Goal: Task Accomplishment & Management: Manage account settings

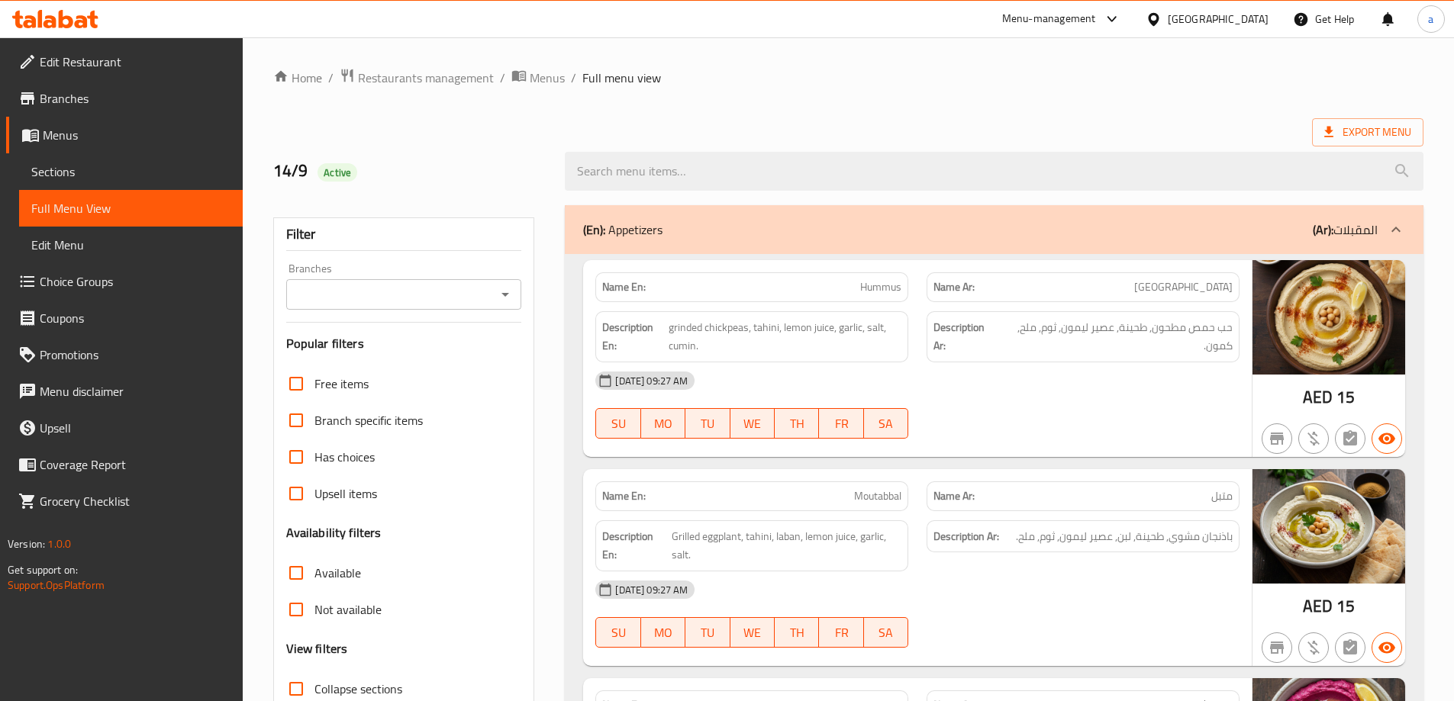
click at [86, 103] on span "Branches" at bounding box center [135, 98] width 191 height 18
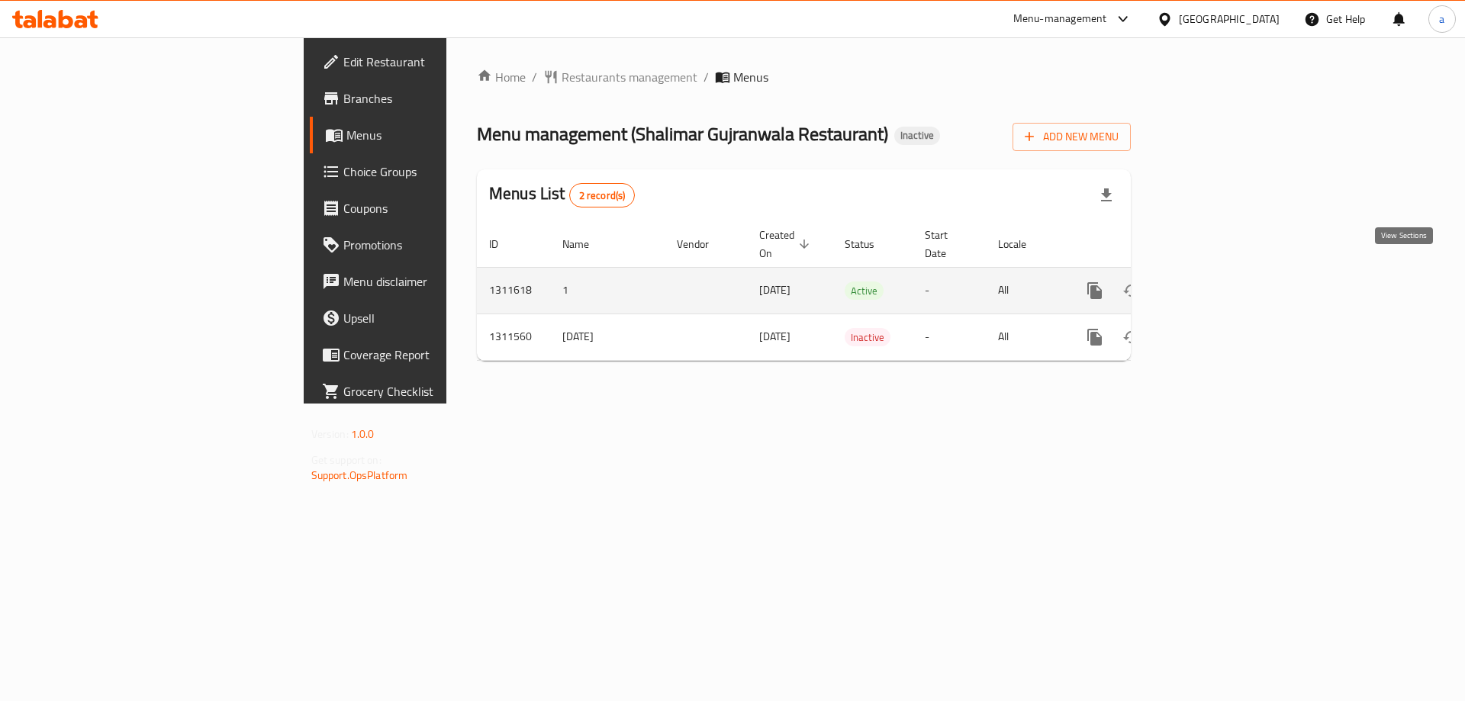
click at [1214, 282] on icon "enhanced table" at bounding box center [1205, 291] width 18 height 18
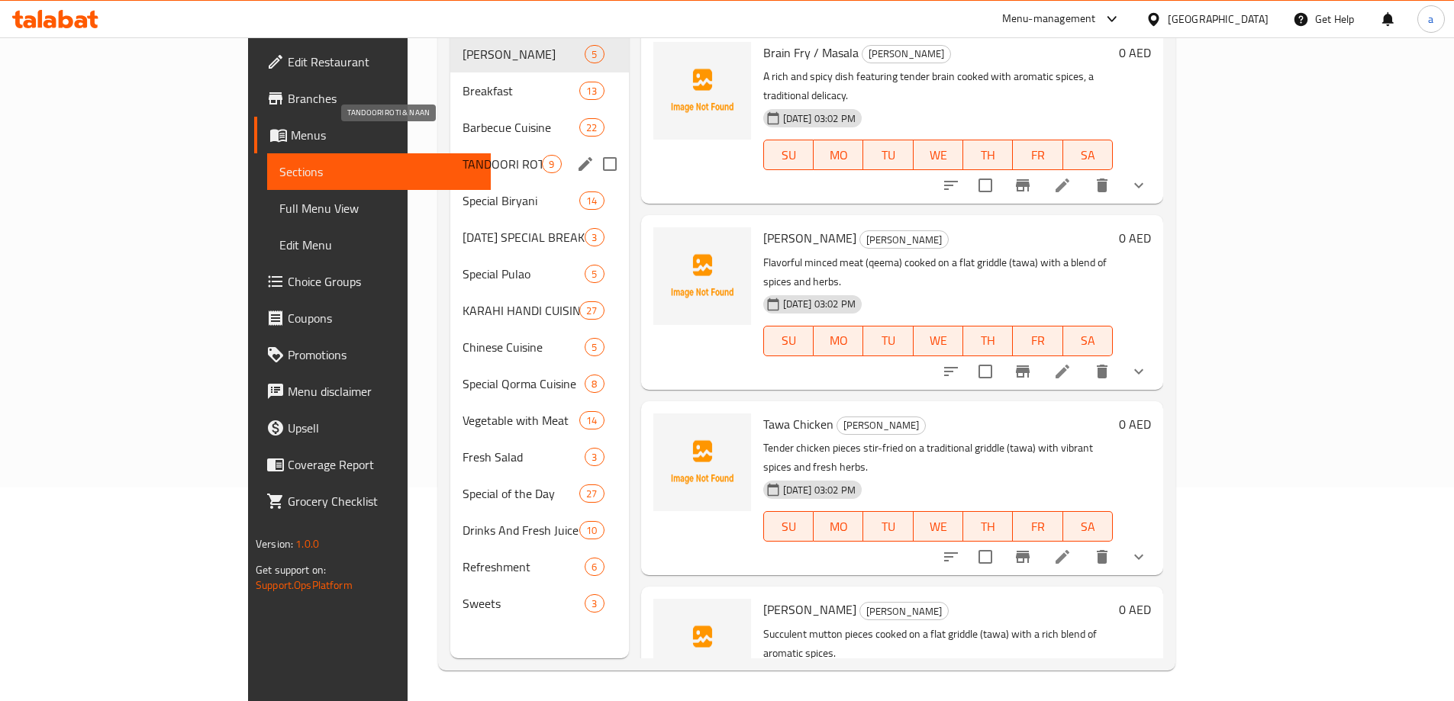
scroll to position [137, 0]
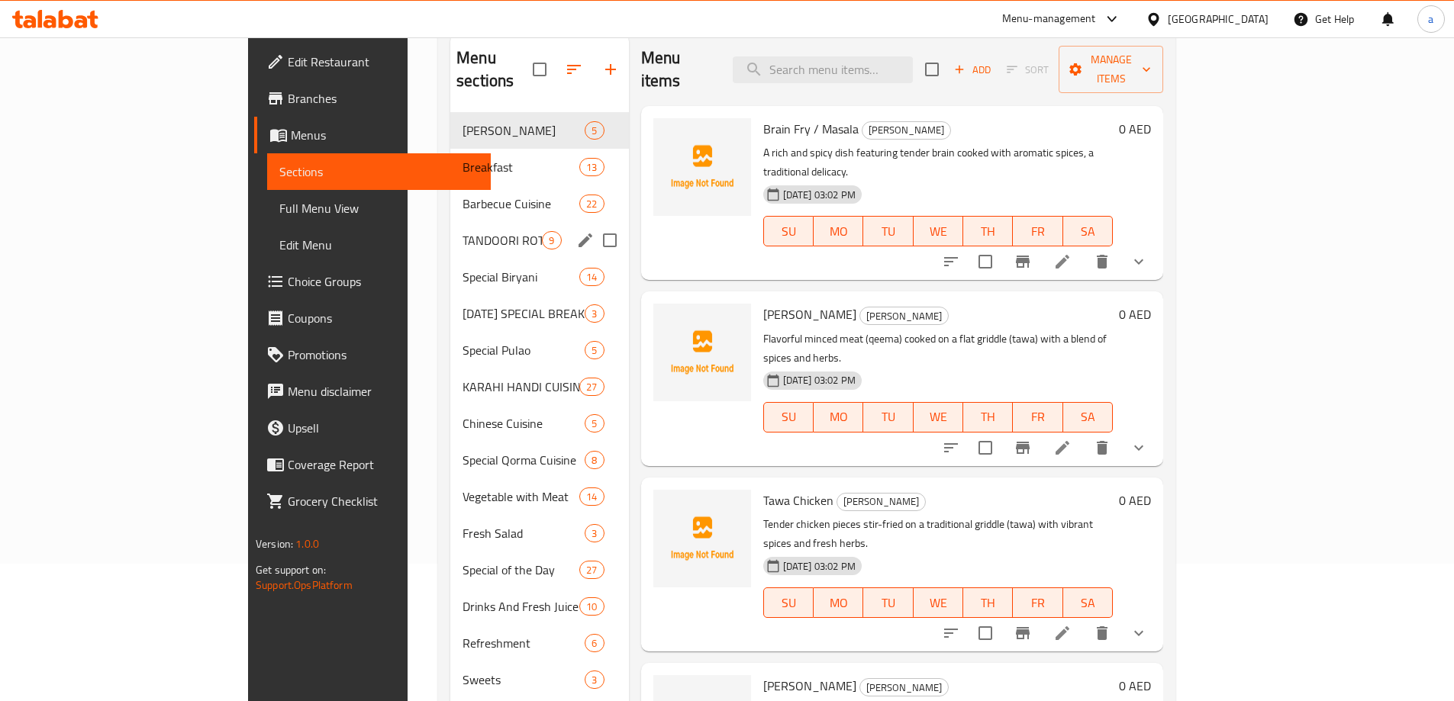
click at [450, 227] on div "TANDOORI ROTI & NAAN 9" at bounding box center [539, 240] width 178 height 37
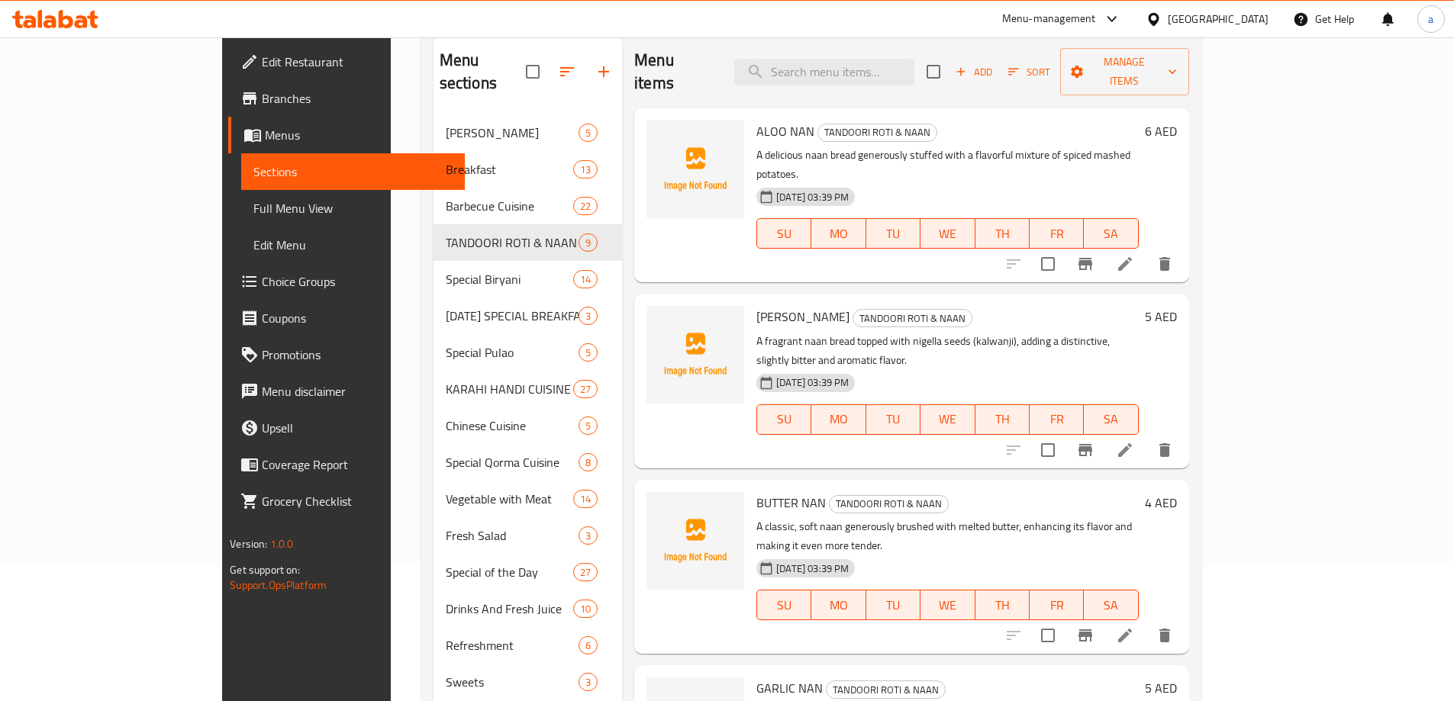
scroll to position [61, 0]
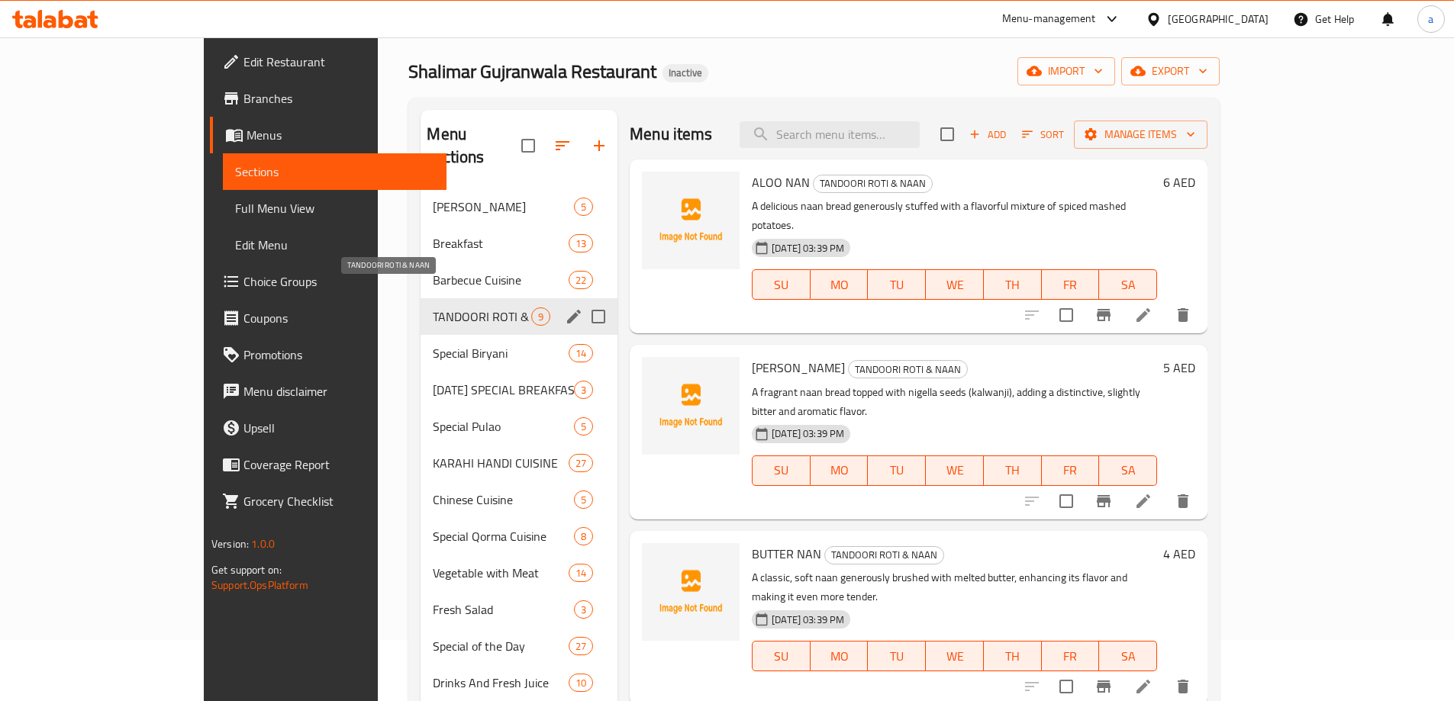
click at [433, 308] on span "TANDOORI ROTI & NAAN" at bounding box center [482, 317] width 98 height 18
click at [420, 372] on div "[DATE] SPECIAL BREAKFAST 3" at bounding box center [518, 390] width 197 height 37
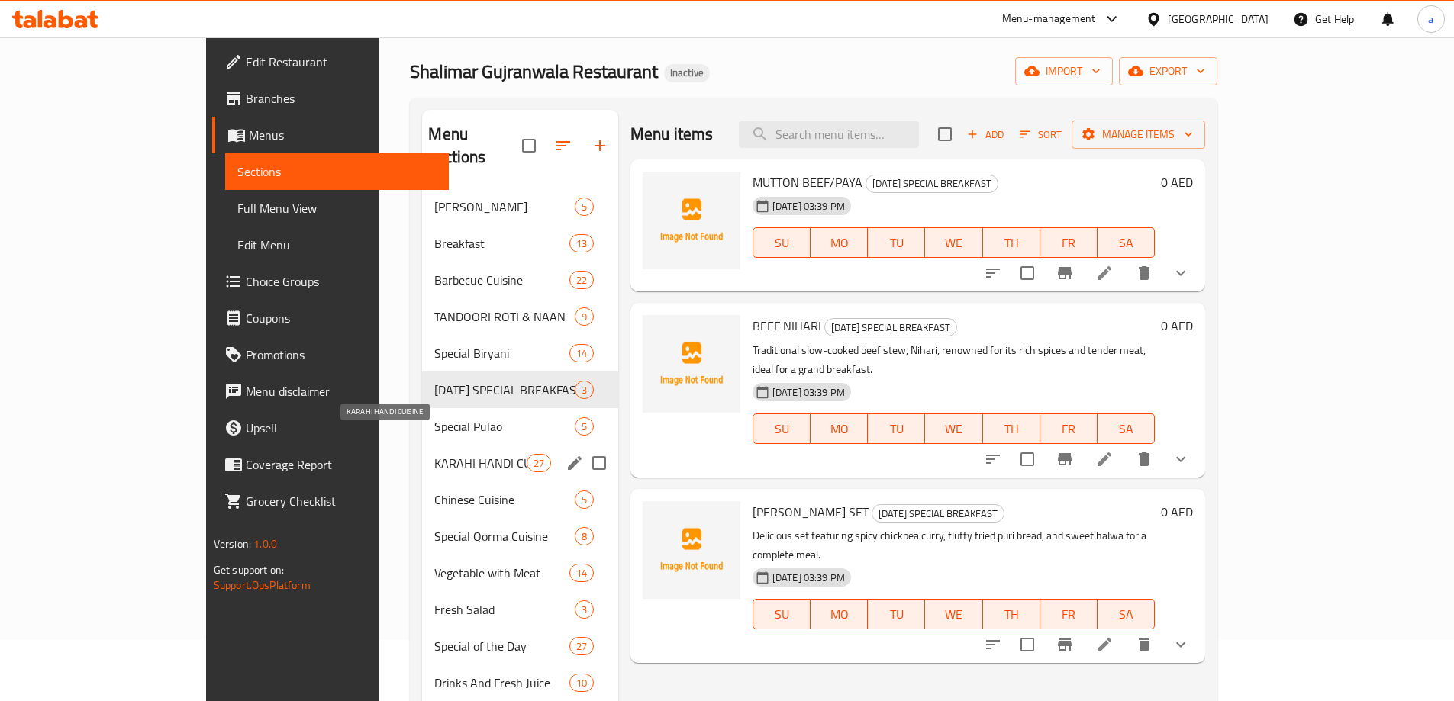
click at [434, 454] on span "KARAHI HANDI CUISINE" at bounding box center [480, 463] width 92 height 18
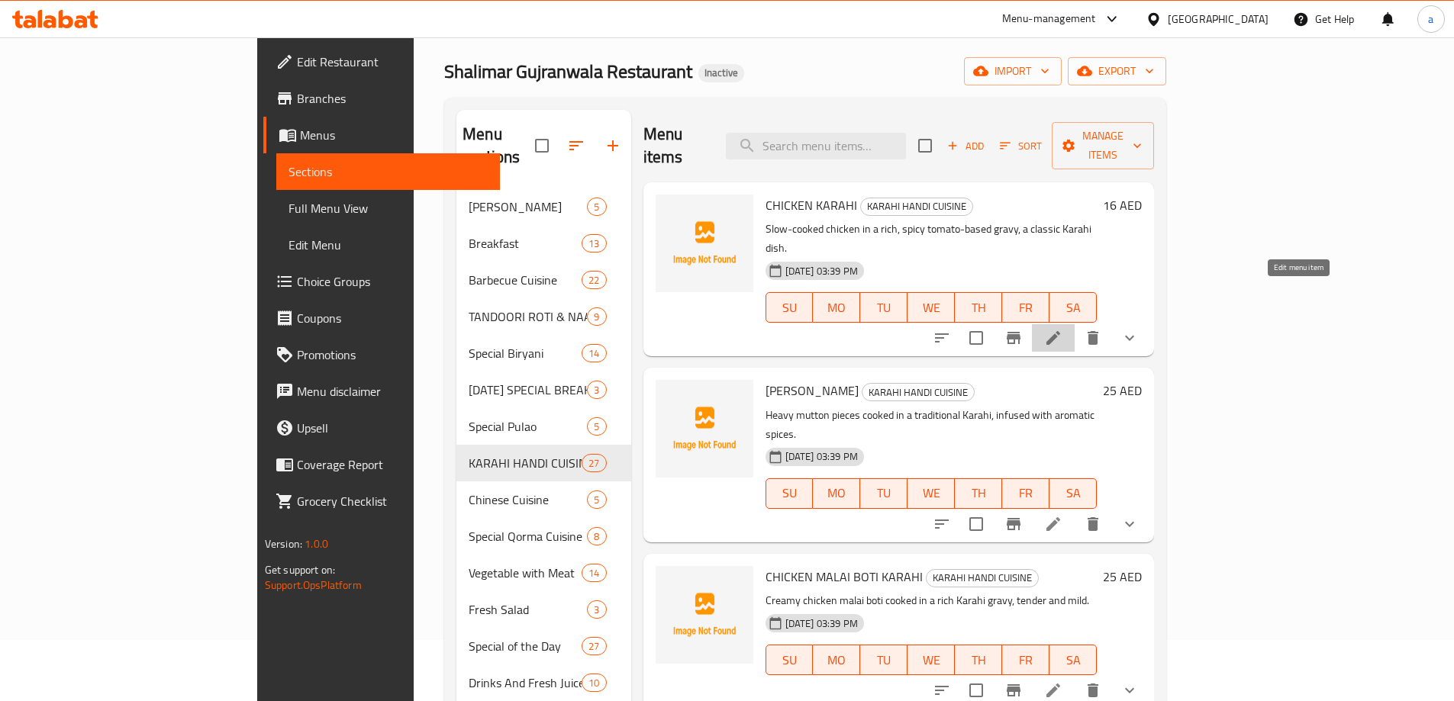
click at [1062, 329] on icon at bounding box center [1053, 338] width 18 height 18
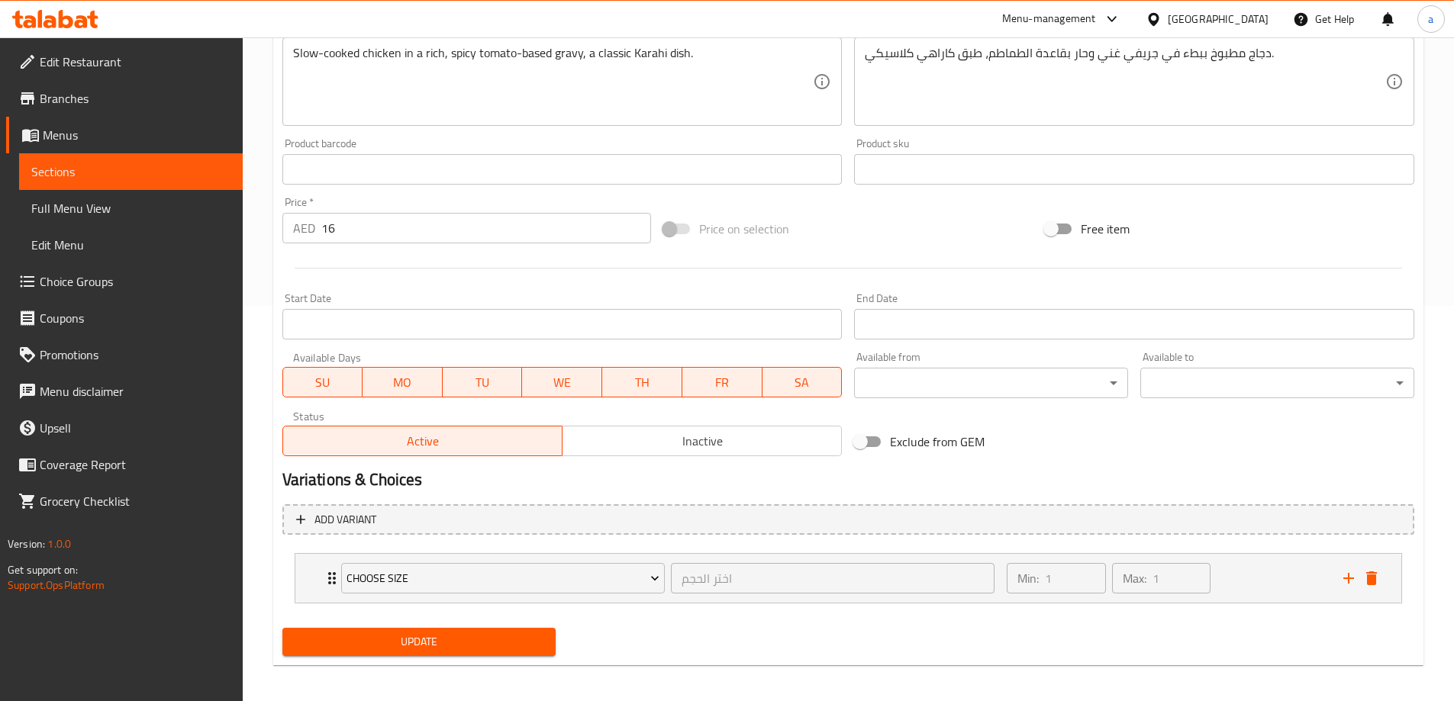
scroll to position [402, 0]
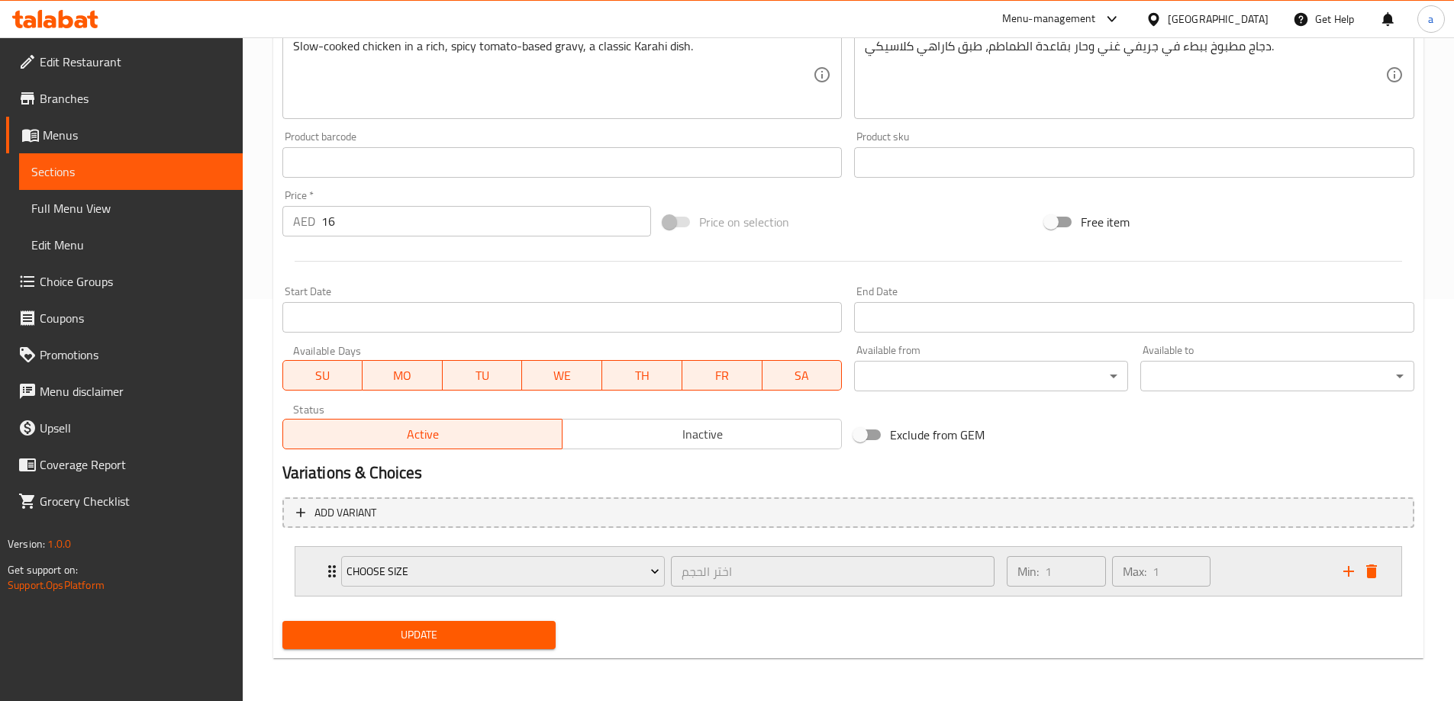
click at [323, 565] on icon "Expand" at bounding box center [332, 571] width 18 height 18
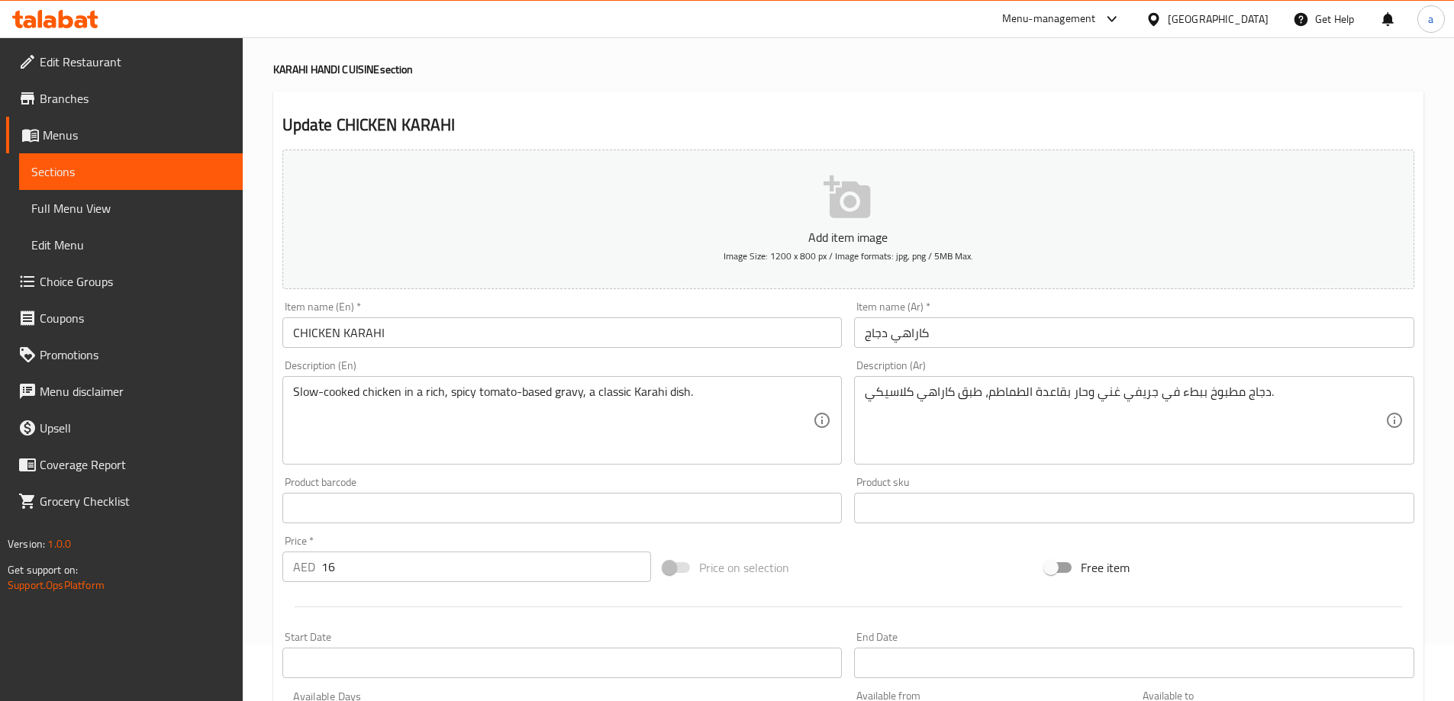
scroll to position [0, 0]
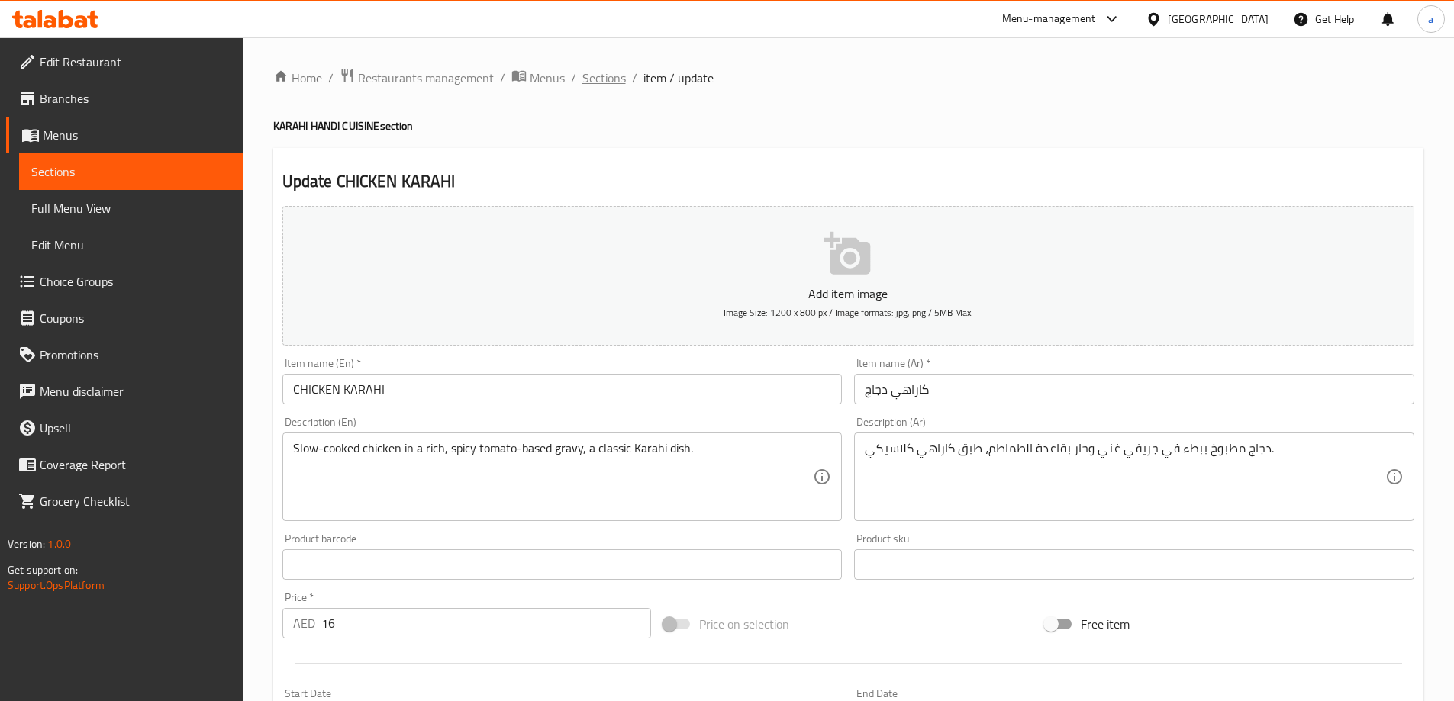
click at [607, 83] on span "Sections" at bounding box center [603, 78] width 43 height 18
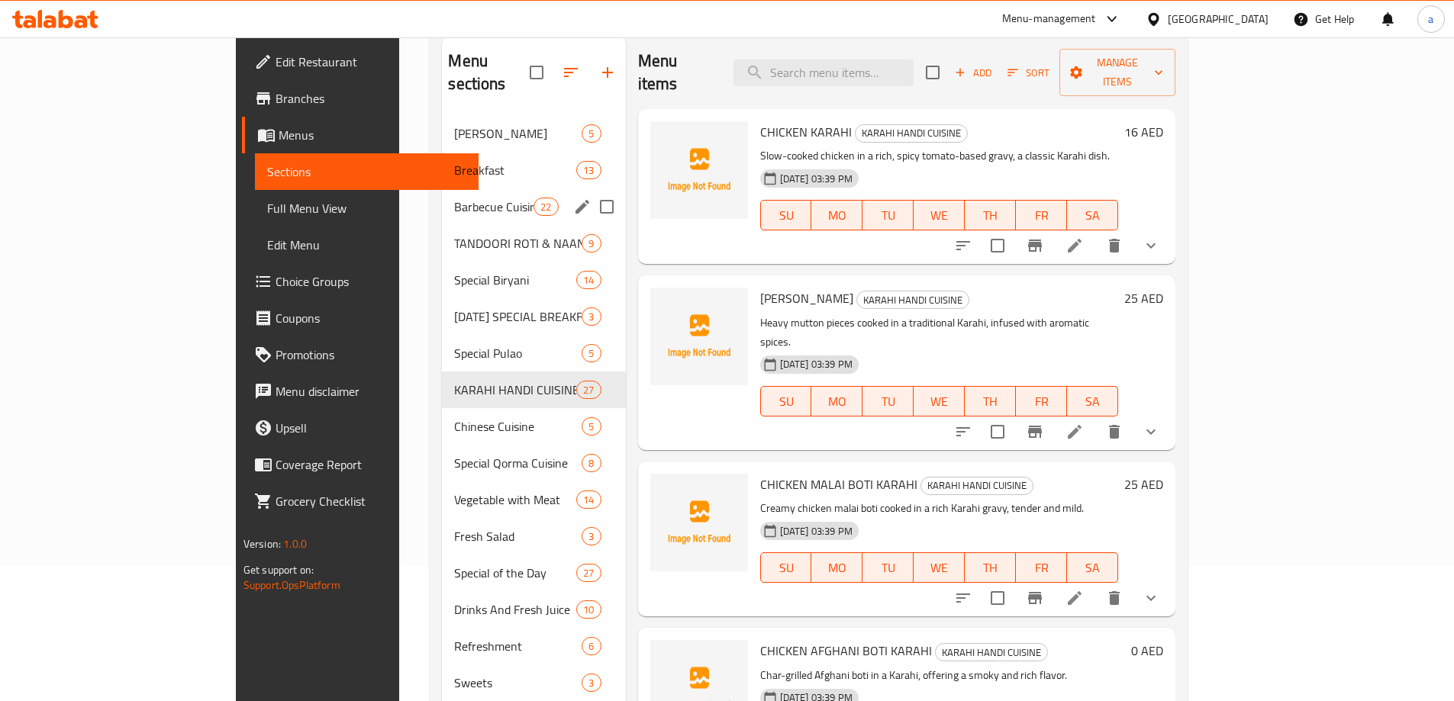
scroll to position [61, 0]
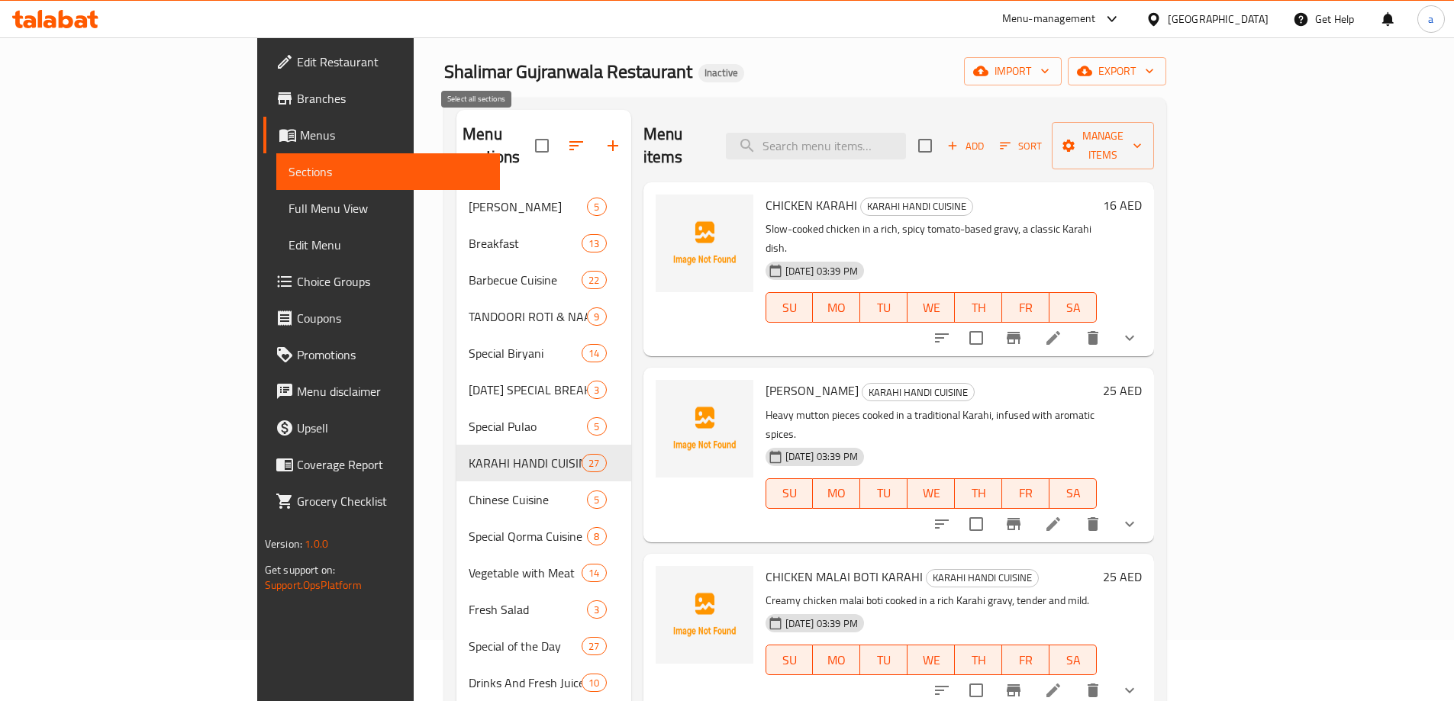
click at [526, 137] on input "checkbox" at bounding box center [542, 146] width 32 height 32
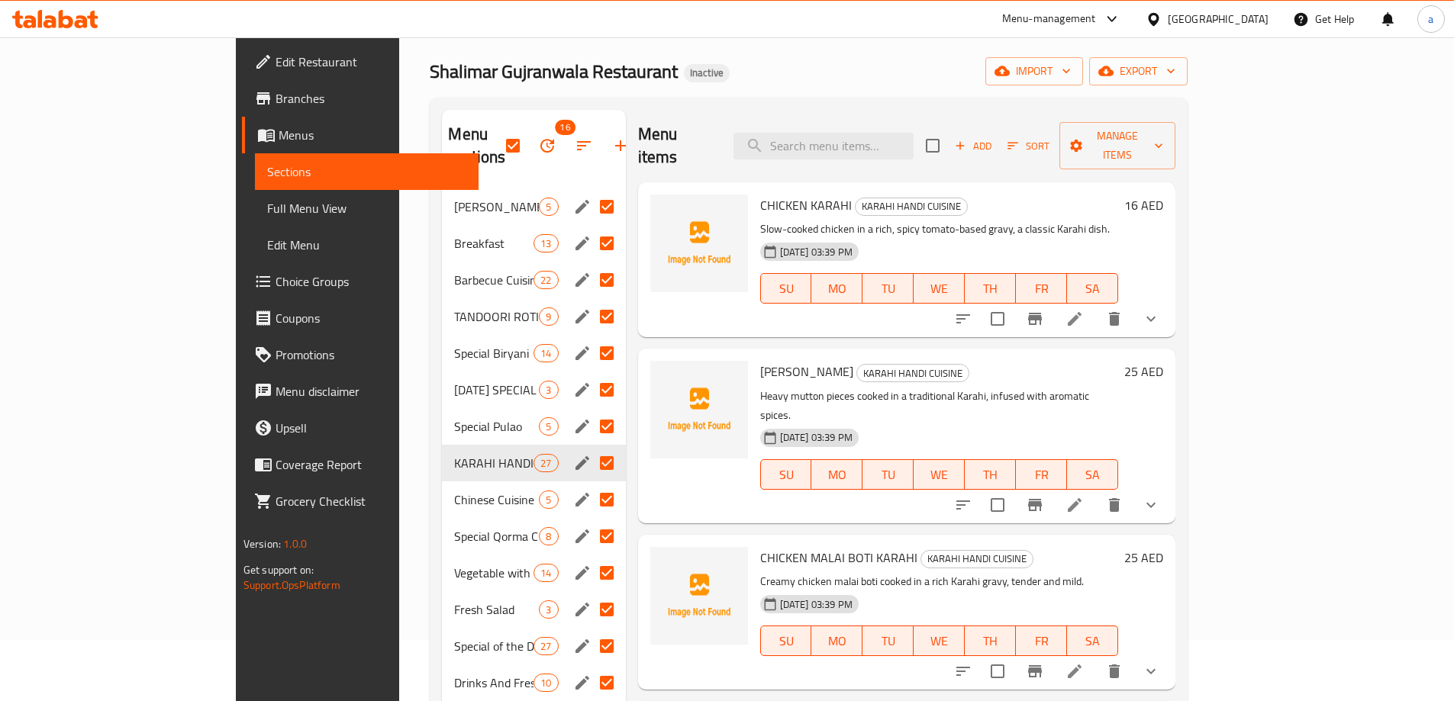
click at [430, 189] on div "Menu sections 16 Taka Tak 5 Breakfast 13 Barbecue Cuisine 22 TANDOORI ROTI & NA…" at bounding box center [809, 461] width 758 height 726
click at [497, 130] on input "checkbox" at bounding box center [513, 146] width 32 height 32
checkbox input "false"
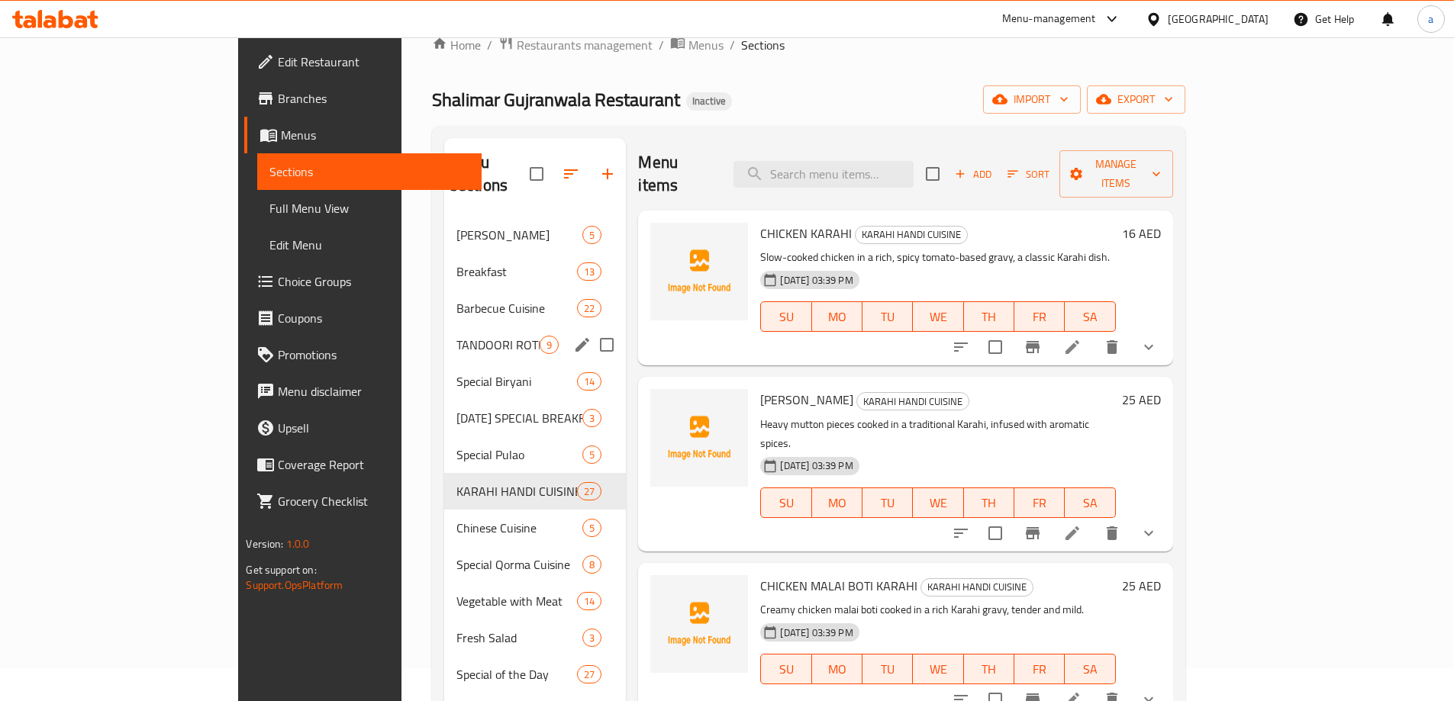
scroll to position [0, 0]
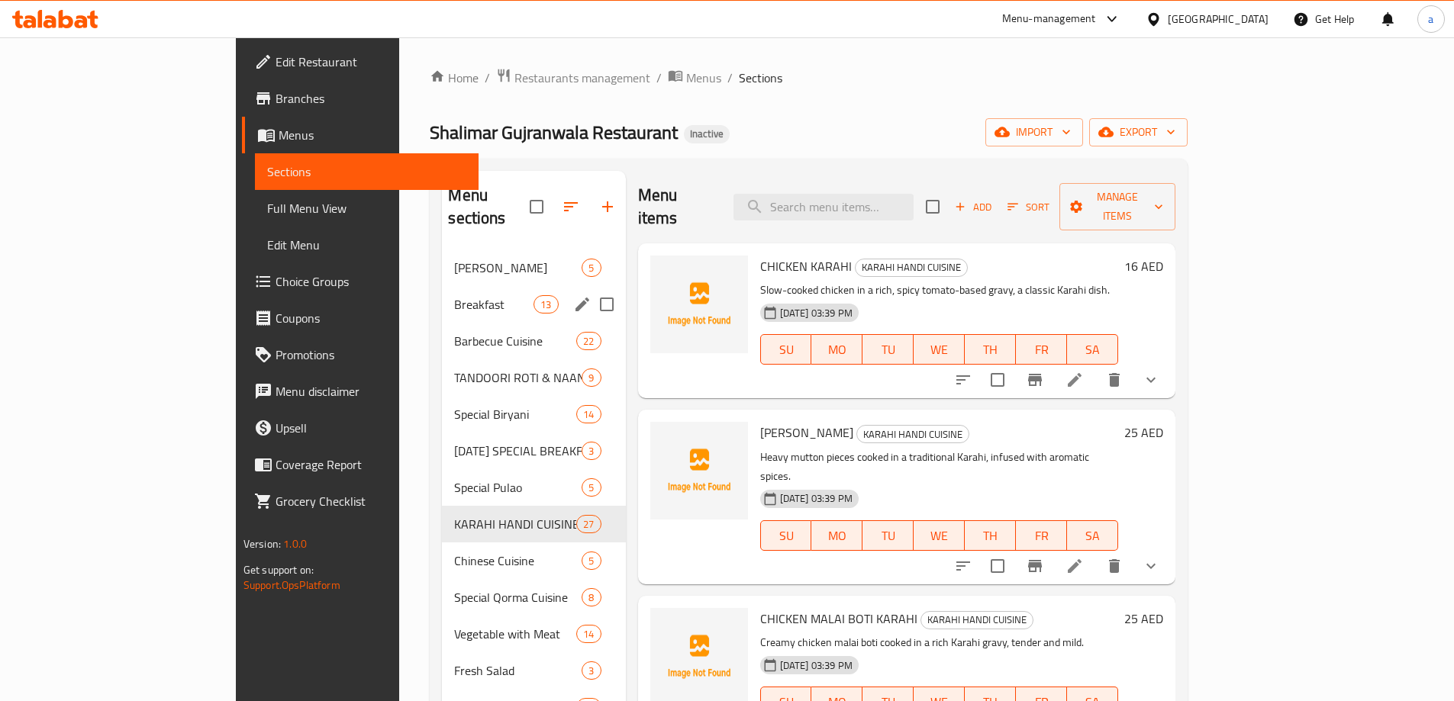
click at [591, 288] on input "Menu sections" at bounding box center [607, 304] width 32 height 32
checkbox input "true"
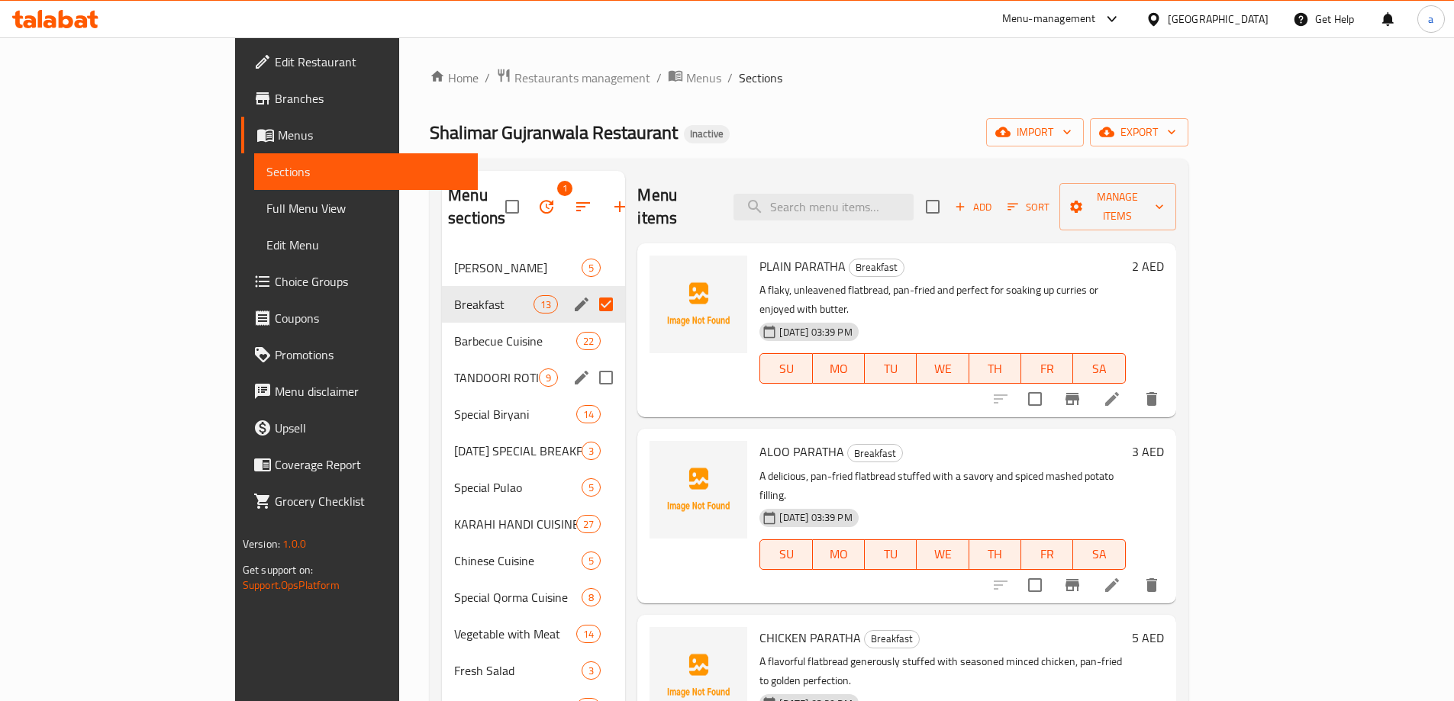
click at [590, 362] on input "Menu sections" at bounding box center [606, 378] width 32 height 32
checkbox input "true"
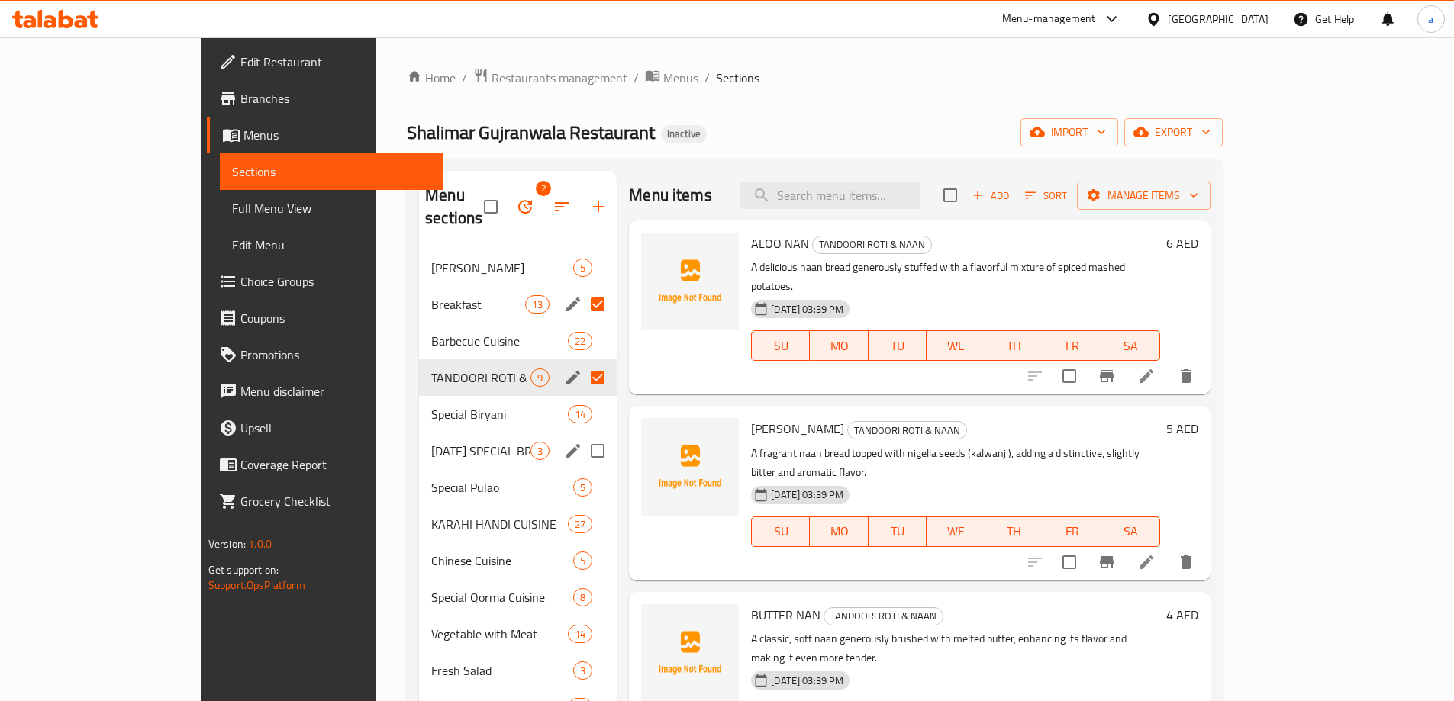
click at [581, 435] on input "Menu sections" at bounding box center [597, 451] width 32 height 32
checkbox input "true"
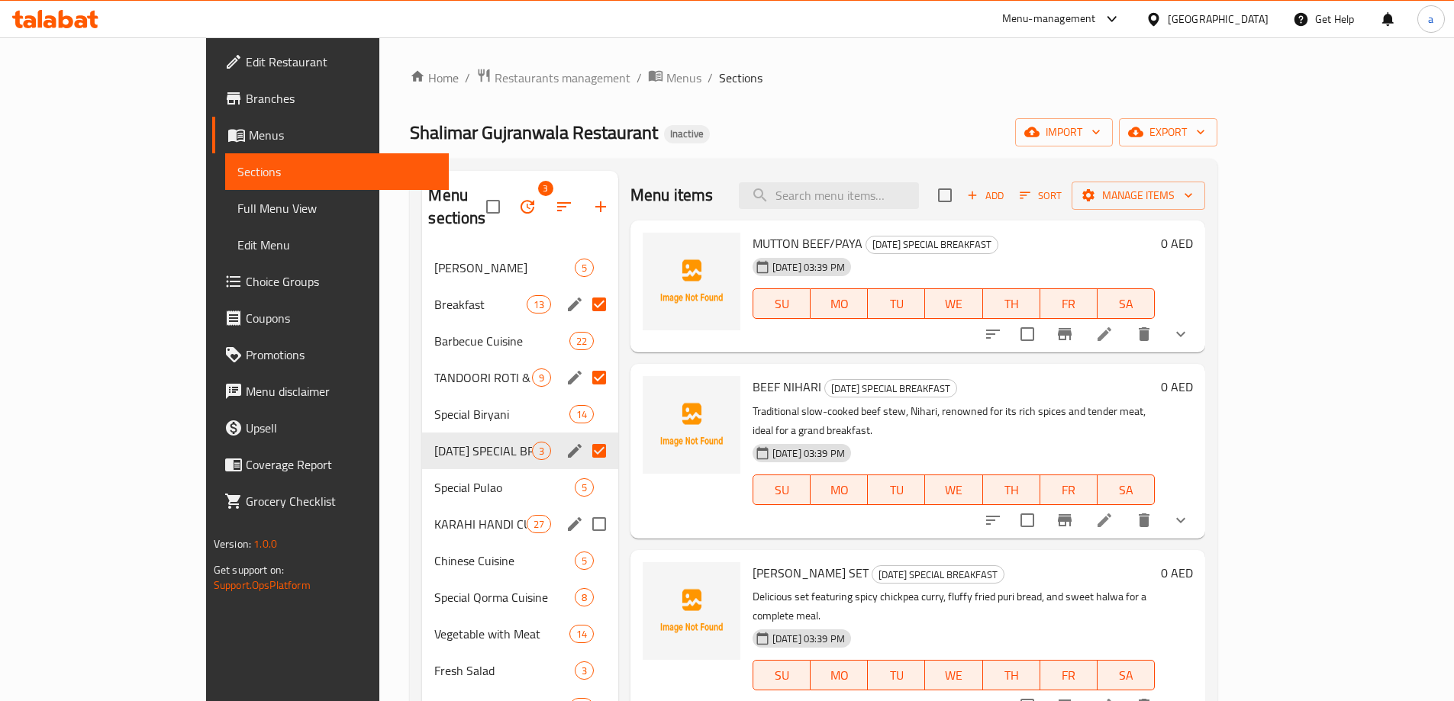
click at [583, 508] on input "Menu sections" at bounding box center [599, 524] width 32 height 32
checkbox input "true"
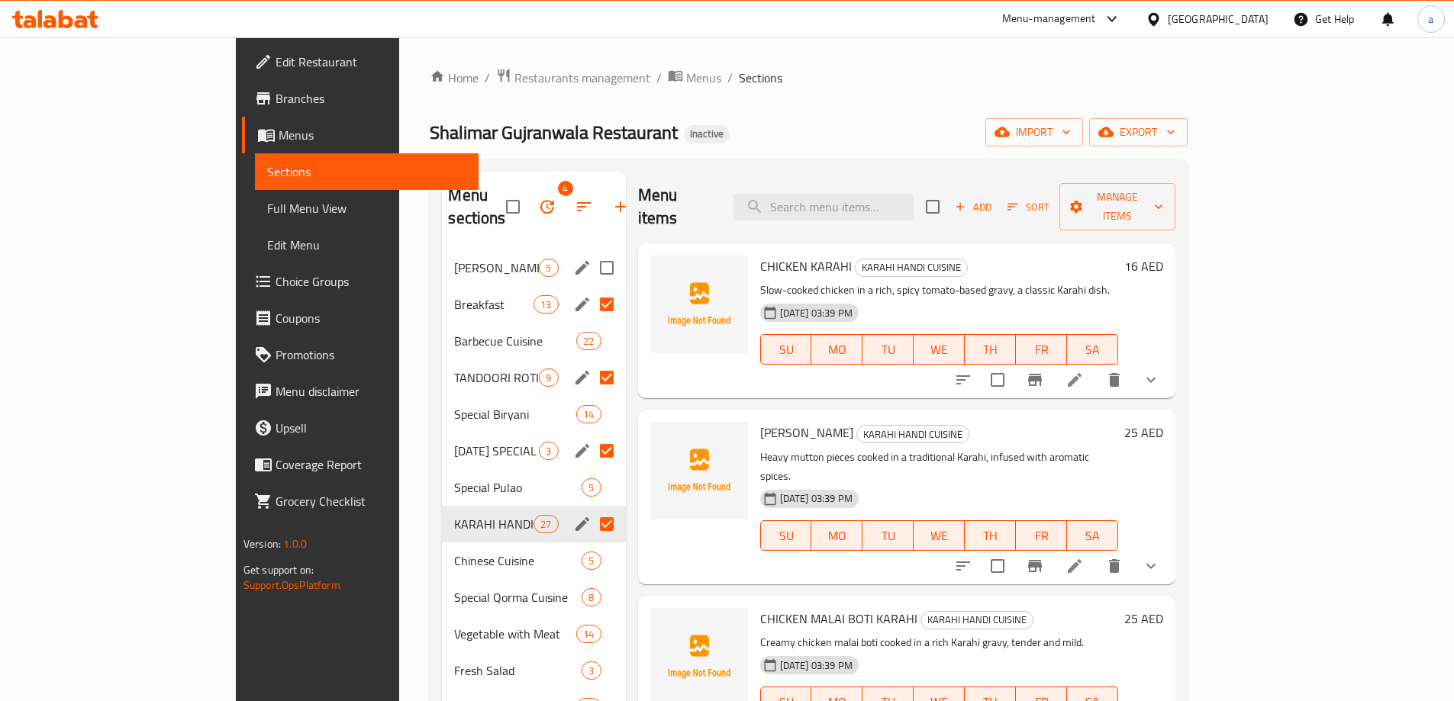
click at [591, 252] on input "Menu sections" at bounding box center [607, 268] width 32 height 32
checkbox input "true"
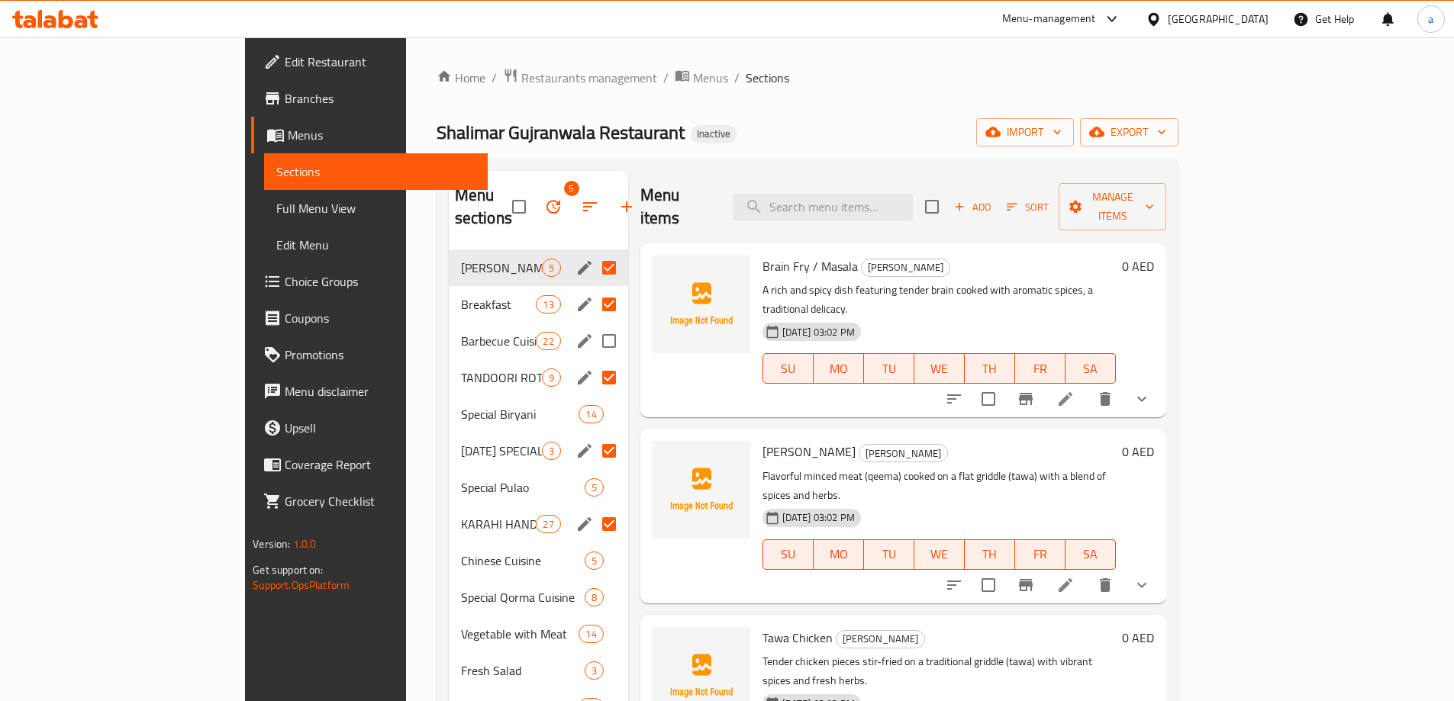
click at [593, 325] on input "Menu sections" at bounding box center [609, 341] width 32 height 32
checkbox input "true"
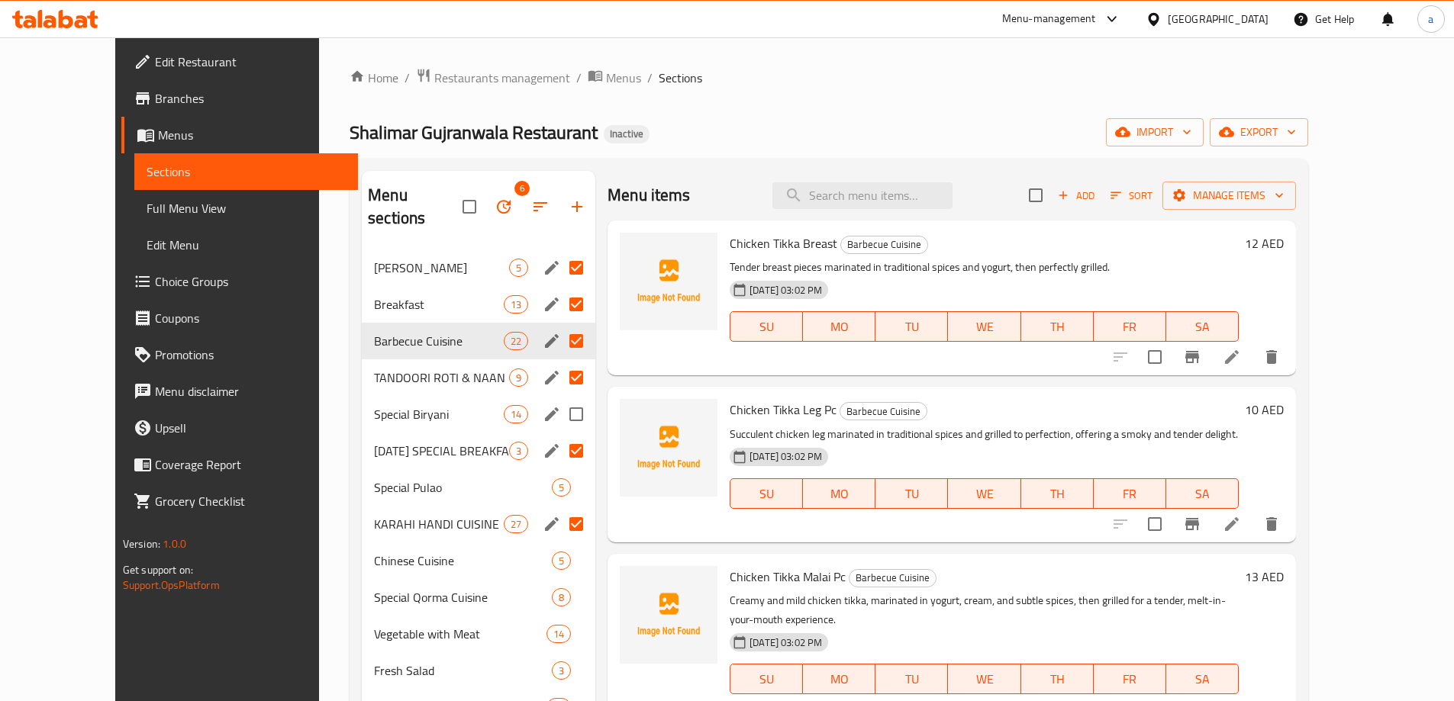
click at [560, 398] on input "Menu sections" at bounding box center [576, 414] width 32 height 32
checkbox input "true"
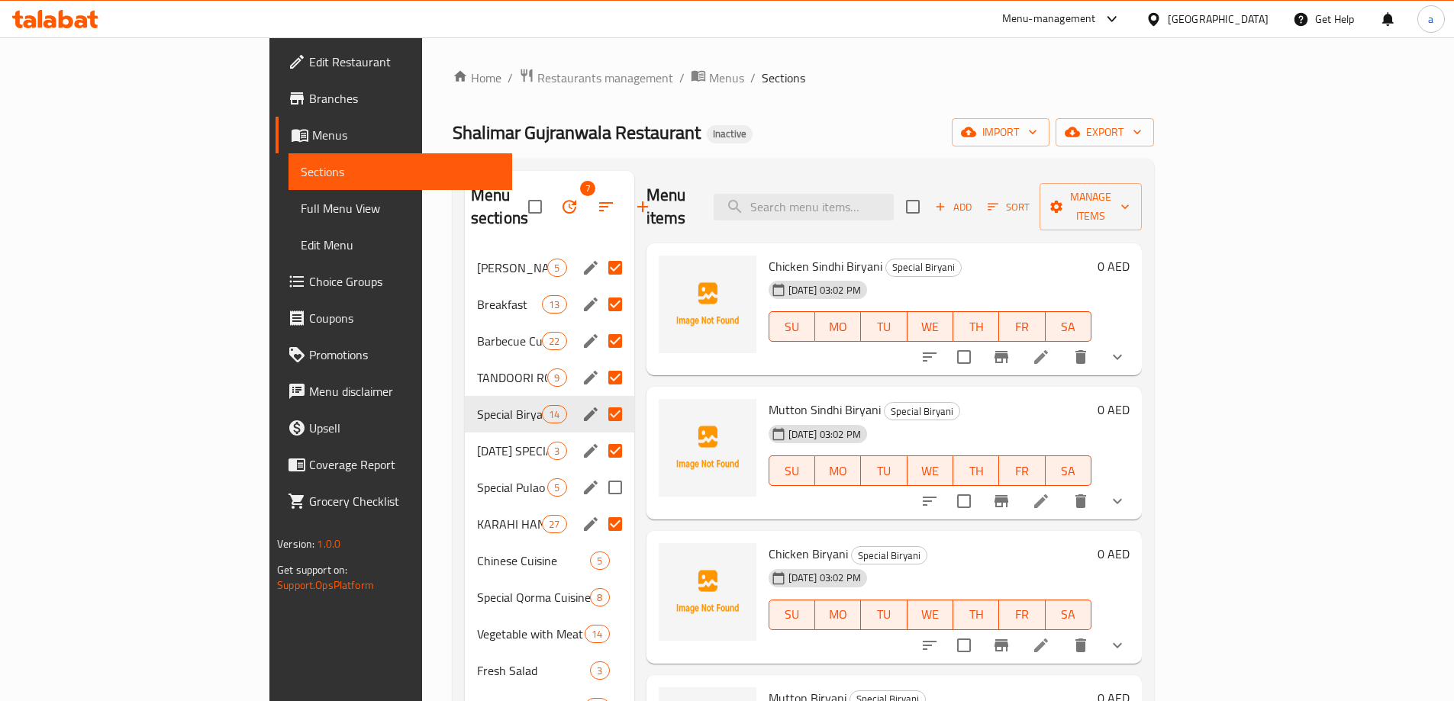
click at [599, 472] on input "Menu sections" at bounding box center [615, 488] width 32 height 32
checkbox input "true"
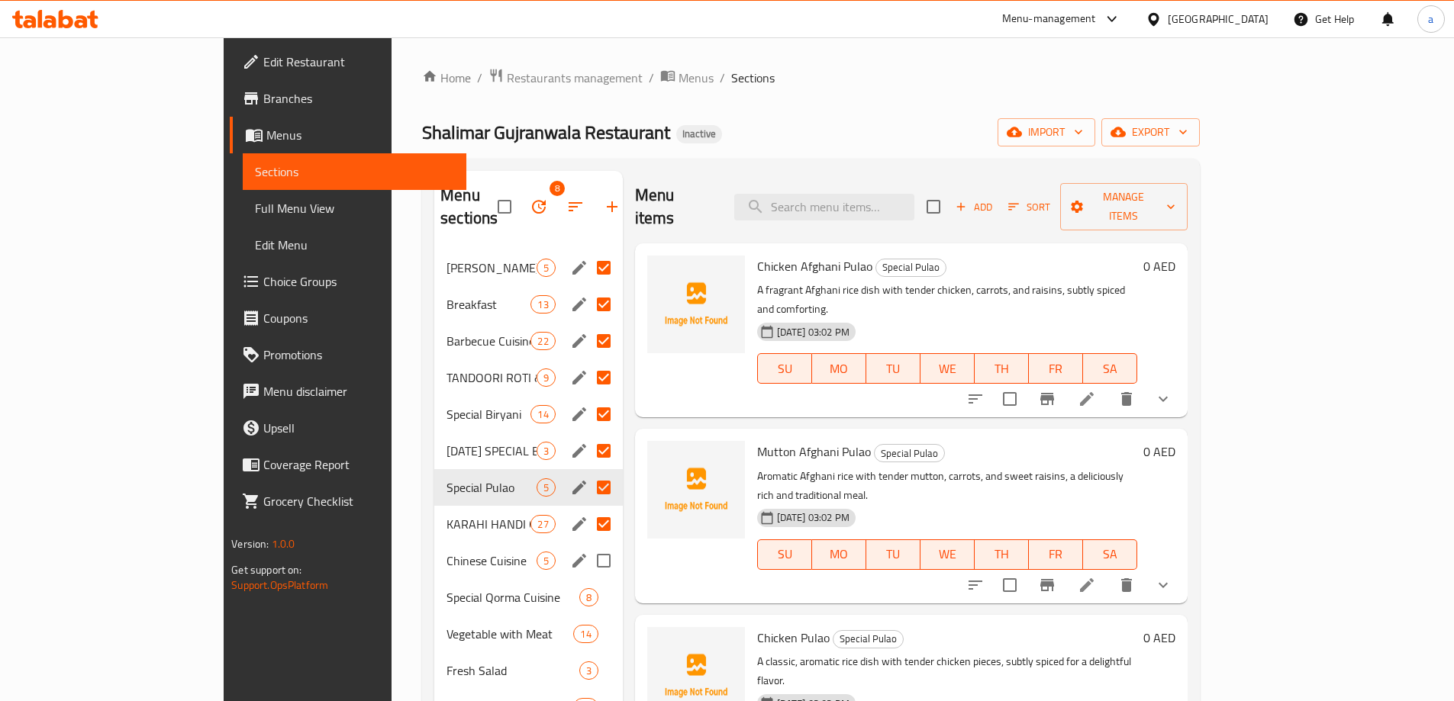
click at [588, 545] on input "Menu sections" at bounding box center [604, 561] width 32 height 32
checkbox input "true"
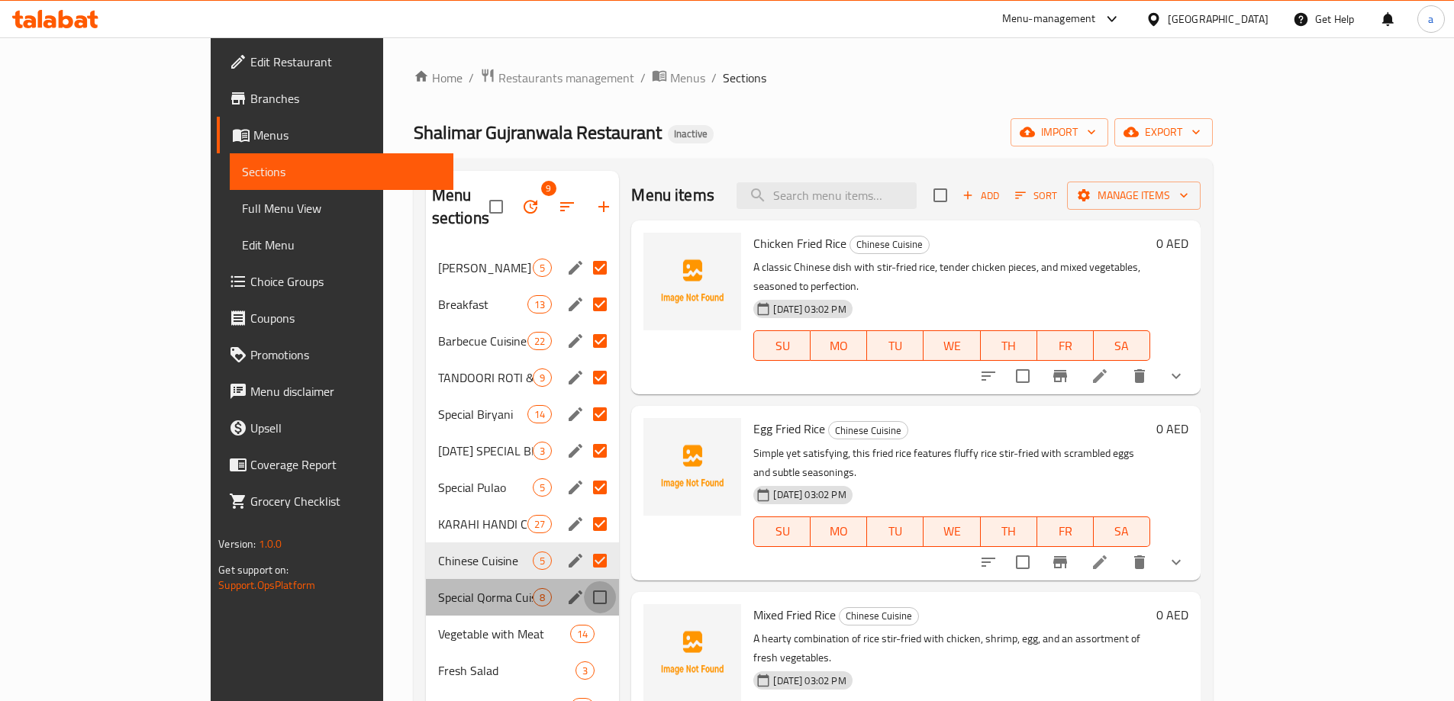
click at [584, 581] on input "Menu sections" at bounding box center [600, 597] width 32 height 32
checkbox input "true"
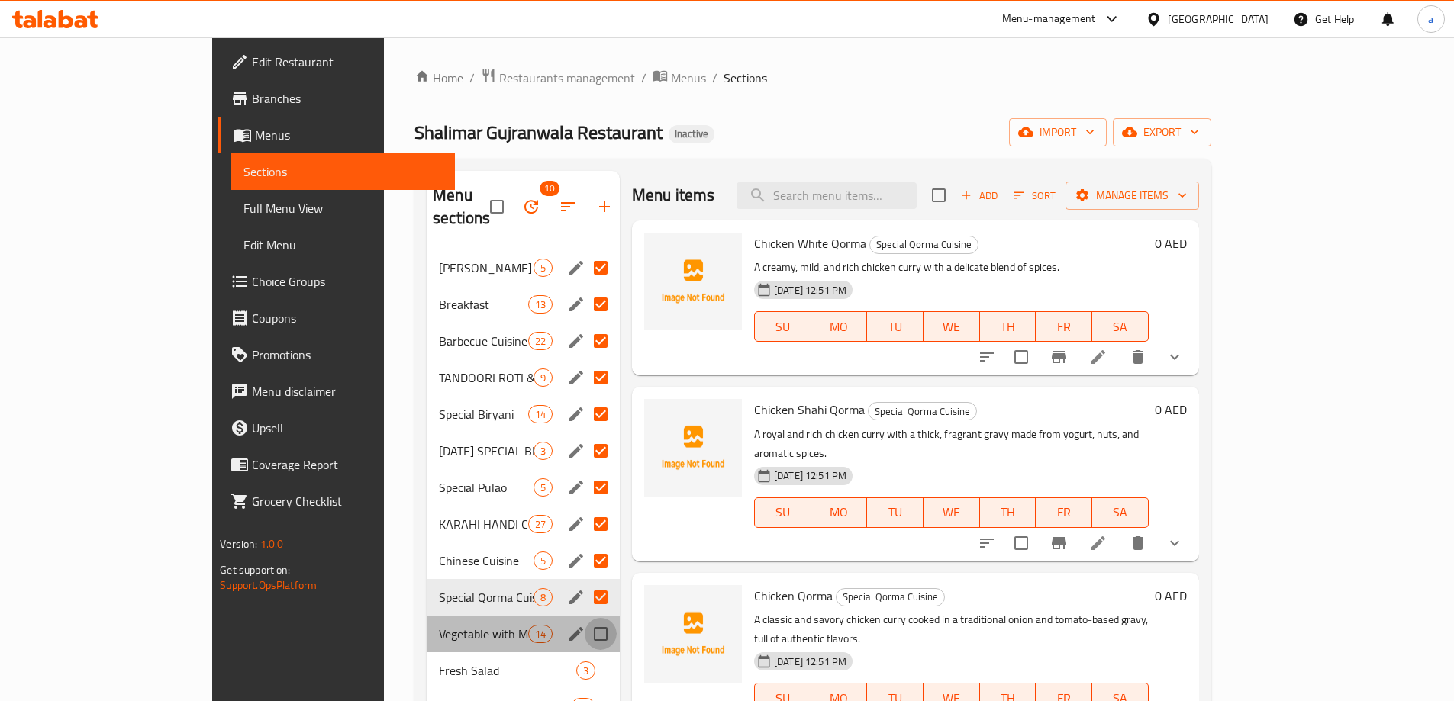
click at [585, 619] on input "Menu sections" at bounding box center [601, 634] width 32 height 32
checkbox input "true"
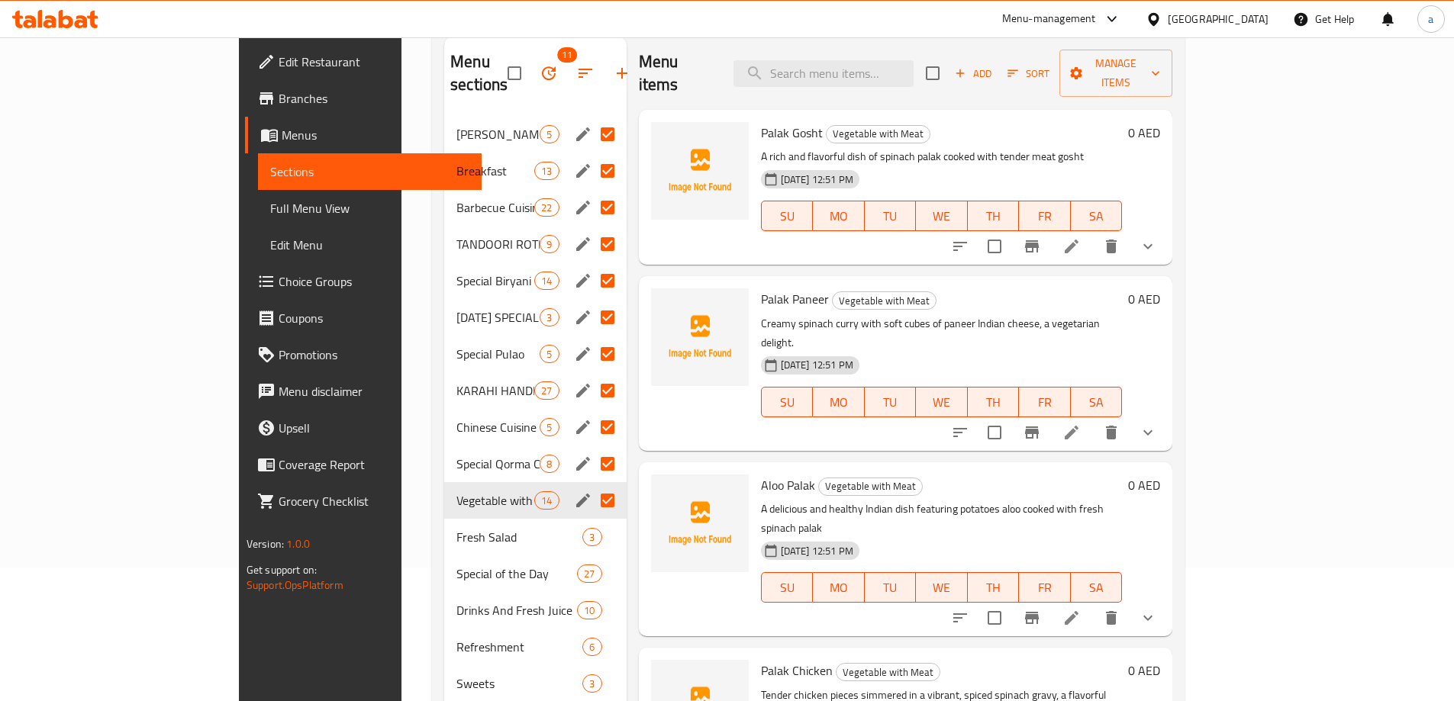
scroll to position [153, 0]
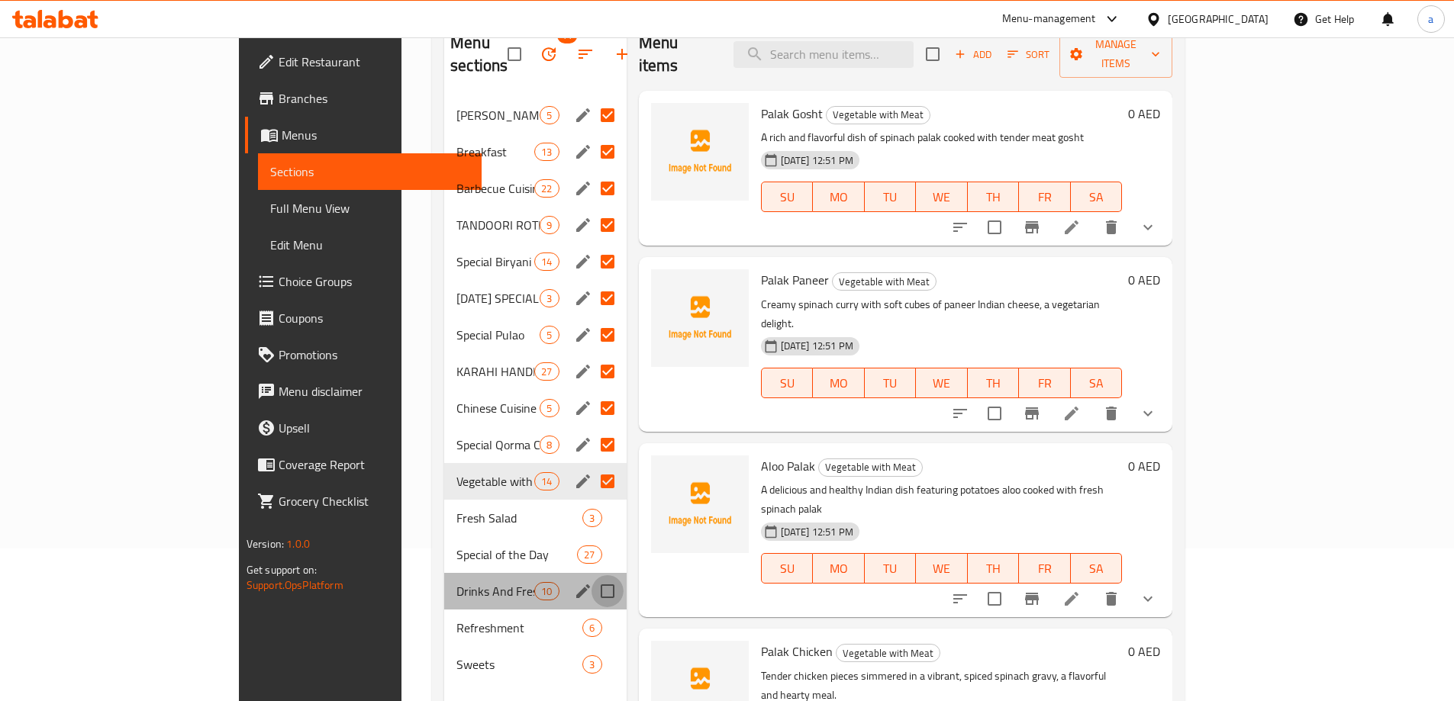
click at [591, 575] on input "Menu sections" at bounding box center [607, 591] width 32 height 32
checkbox input "true"
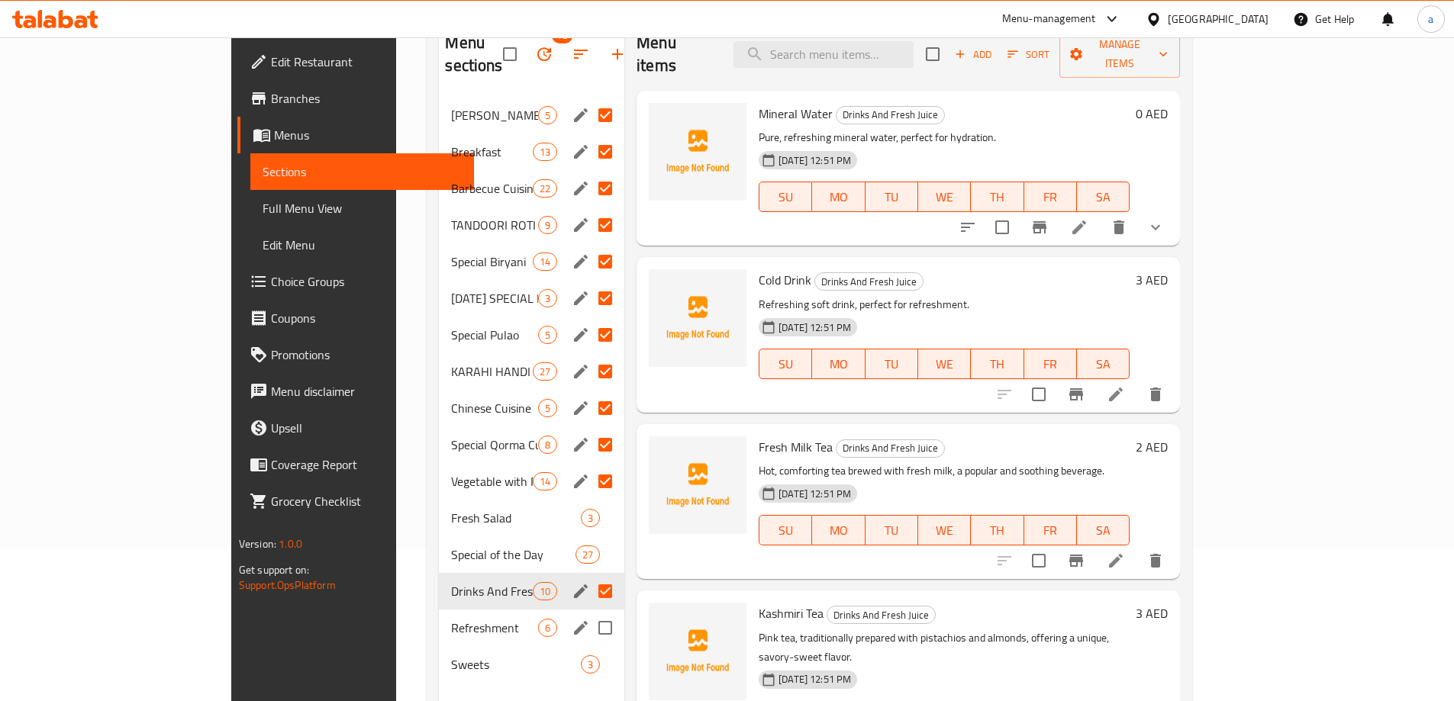
click at [589, 612] on input "Menu sections" at bounding box center [605, 628] width 32 height 32
checkbox input "true"
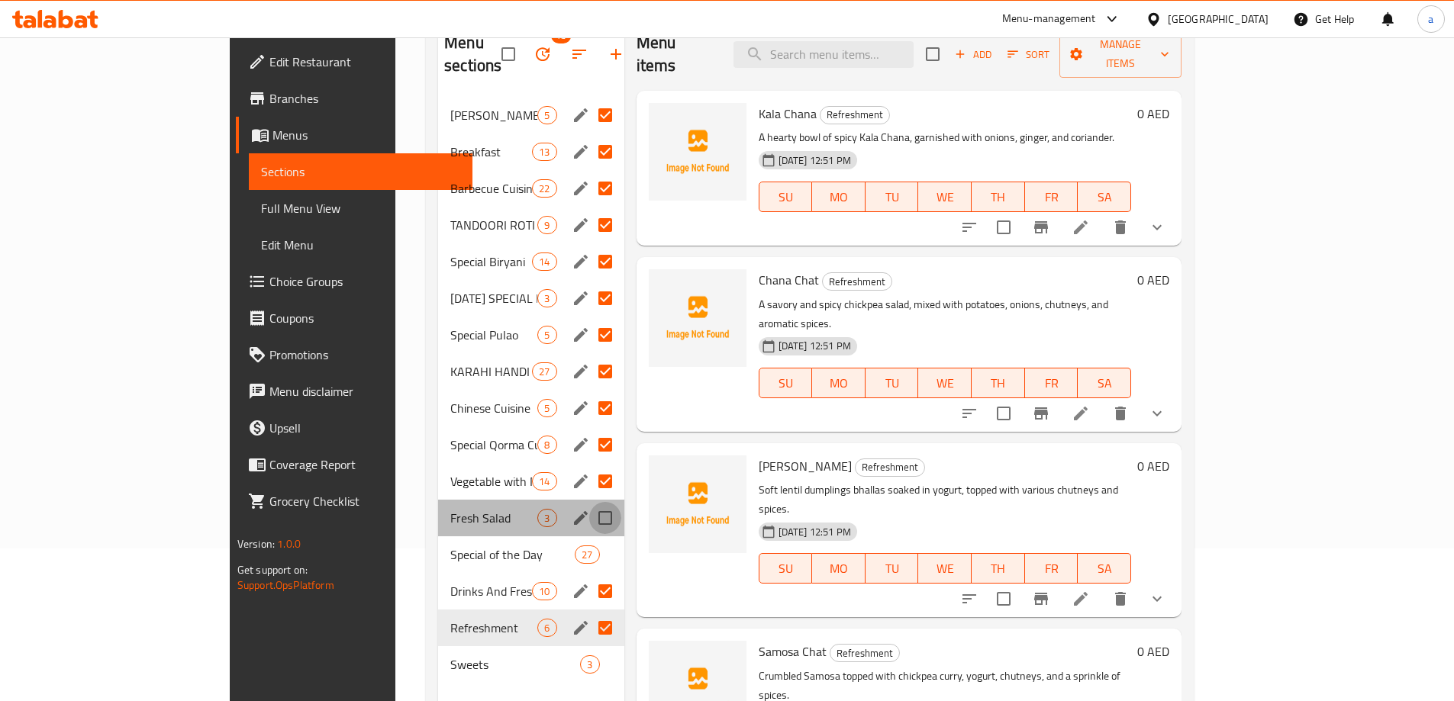
click at [589, 502] on input "Menu sections" at bounding box center [605, 518] width 32 height 32
checkbox input "true"
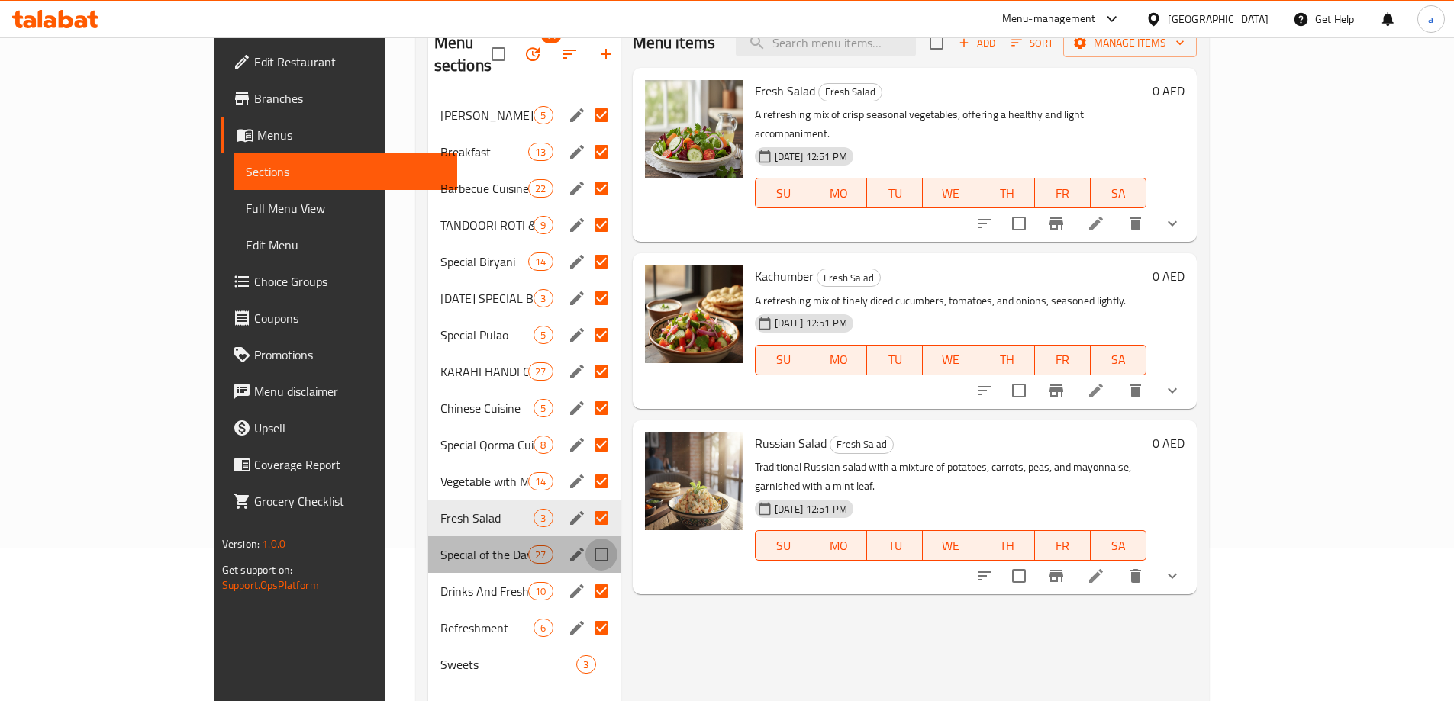
click at [585, 539] on input "Menu sections" at bounding box center [601, 555] width 32 height 32
checkbox input "true"
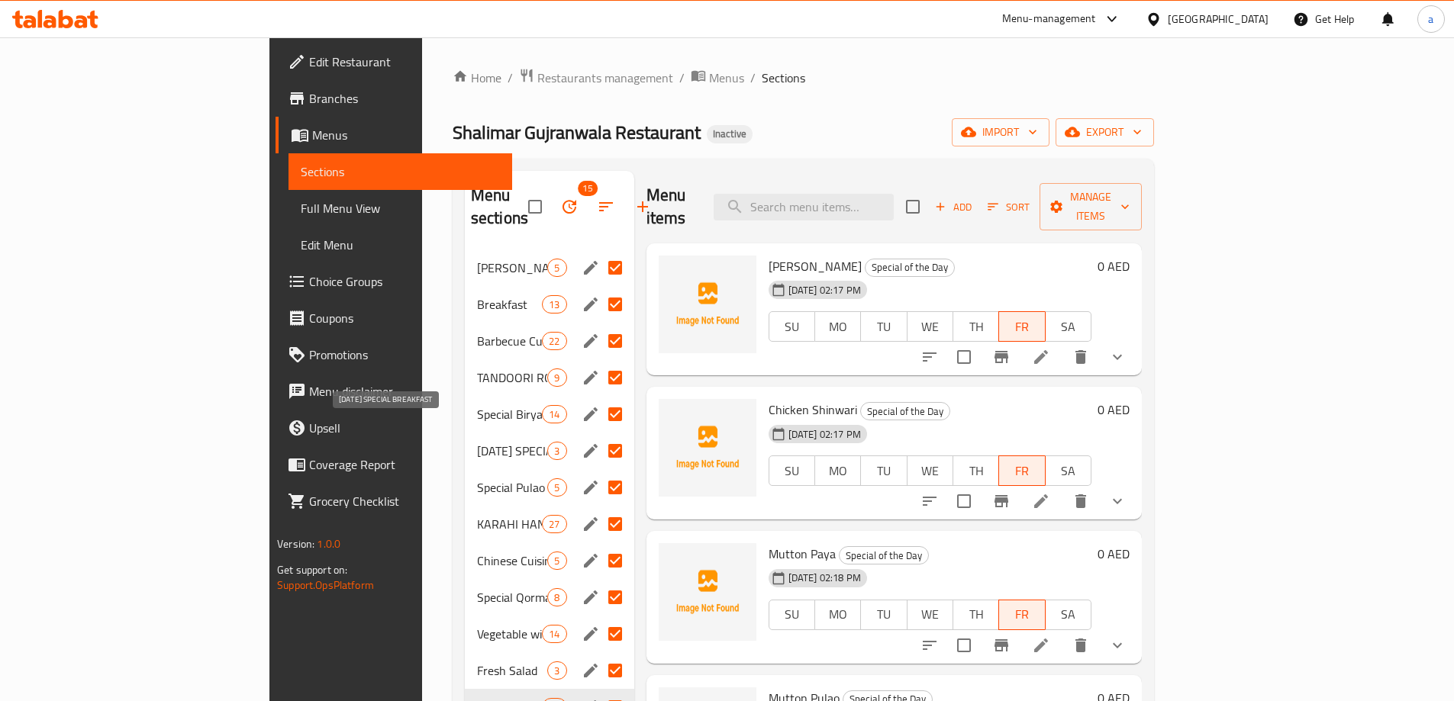
scroll to position [153, 0]
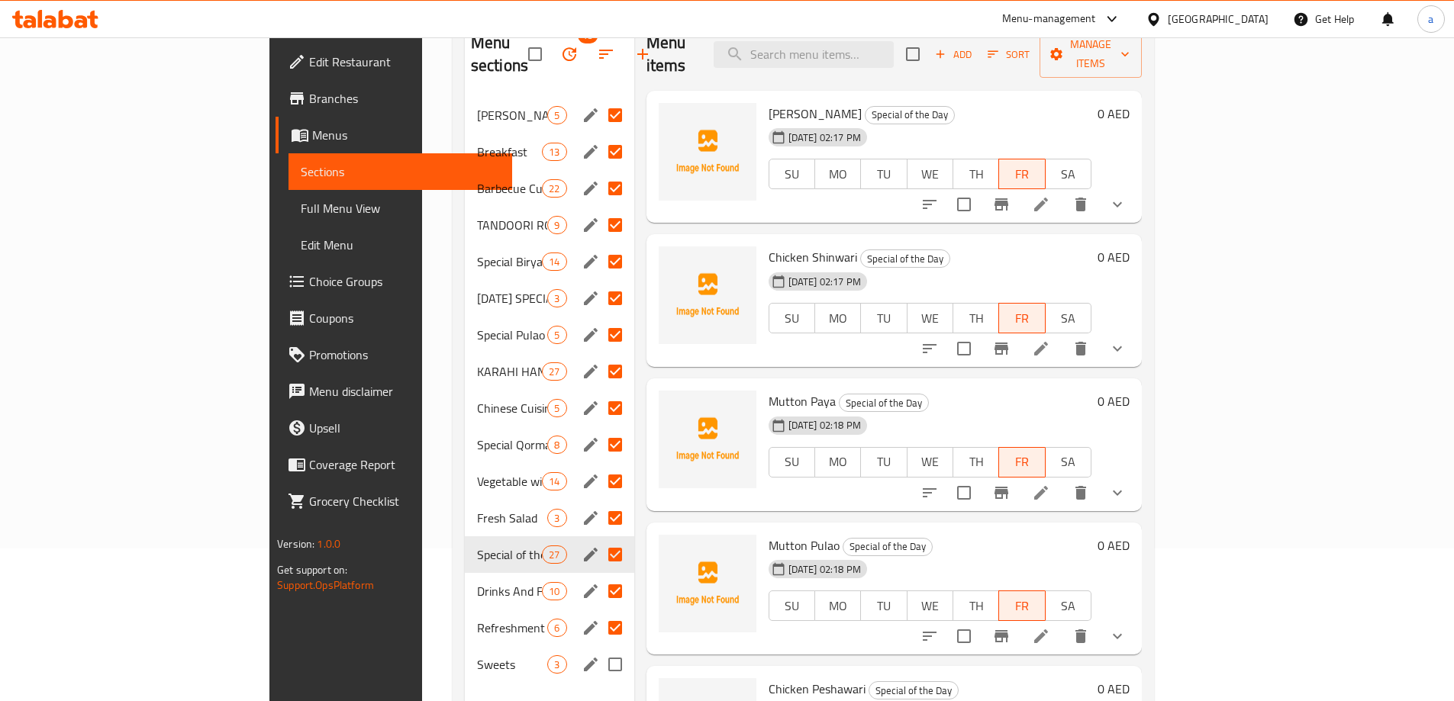
click at [599, 649] on input "Menu sections" at bounding box center [615, 665] width 32 height 32
checkbox input "true"
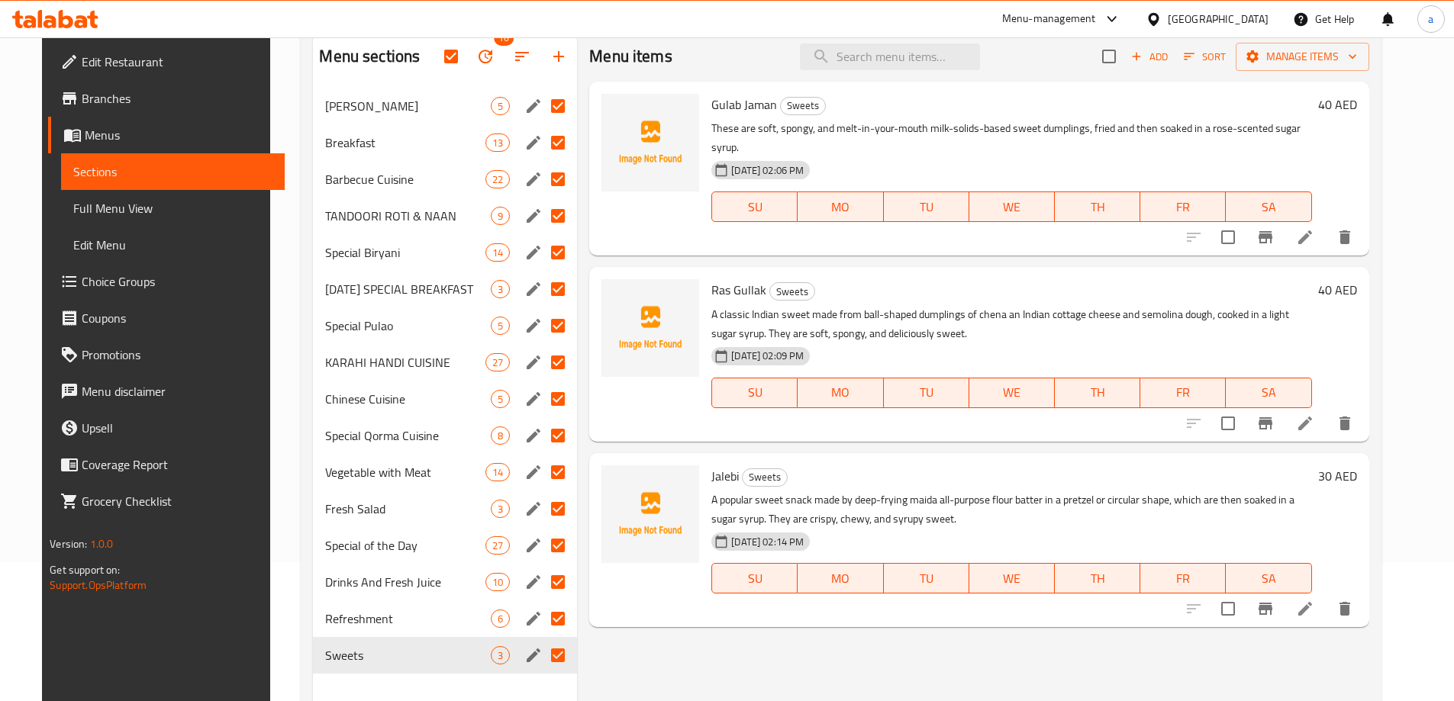
scroll to position [214, 0]
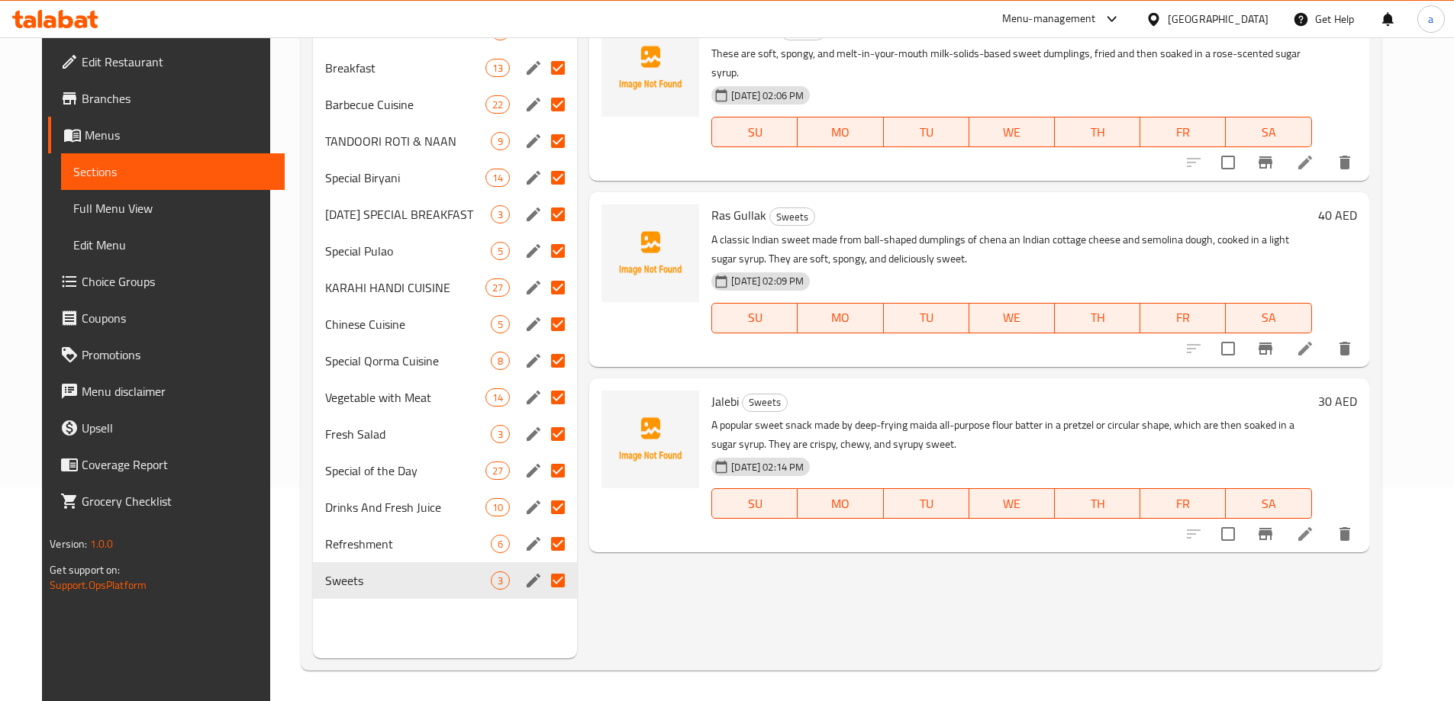
click at [704, 609] on div "Menu items Add Sort Manage items Gulab Jaman Sweets These are soft, spongy, and…" at bounding box center [972, 307] width 791 height 701
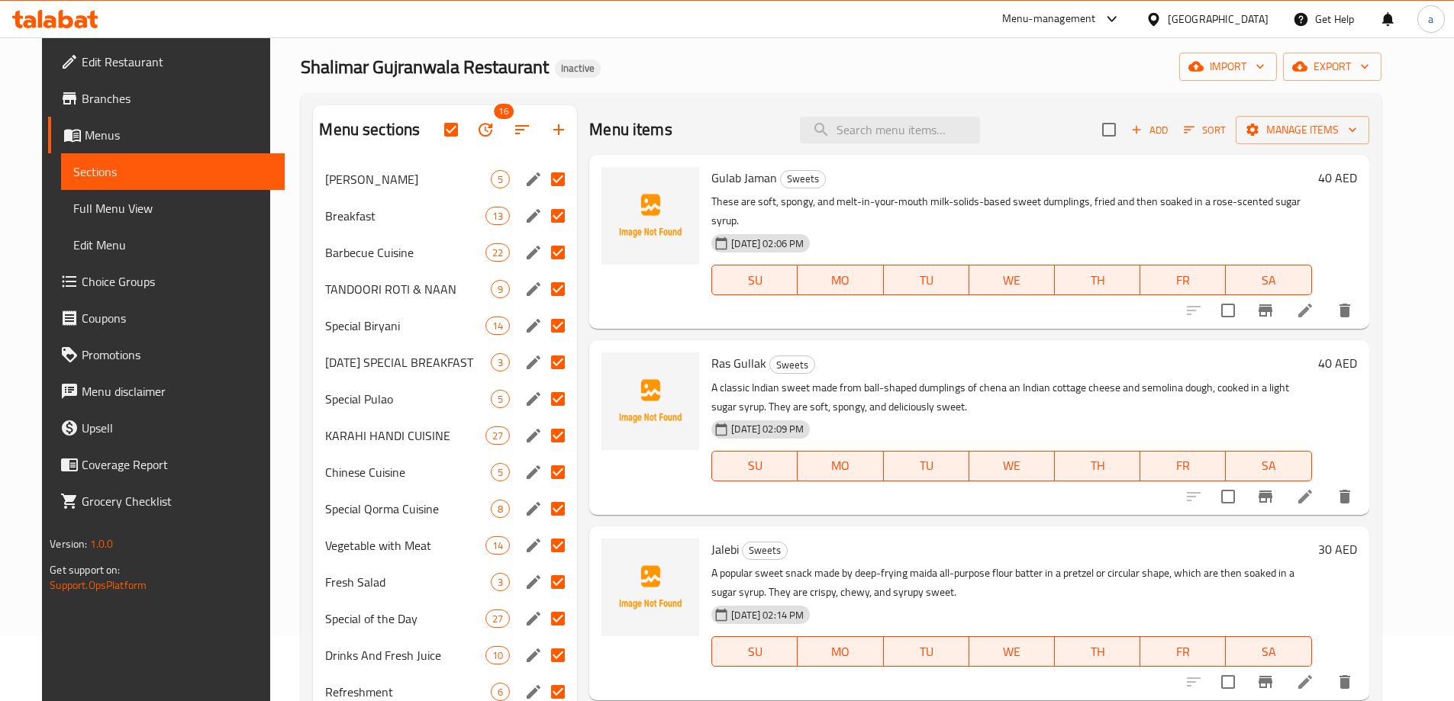
scroll to position [0, 0]
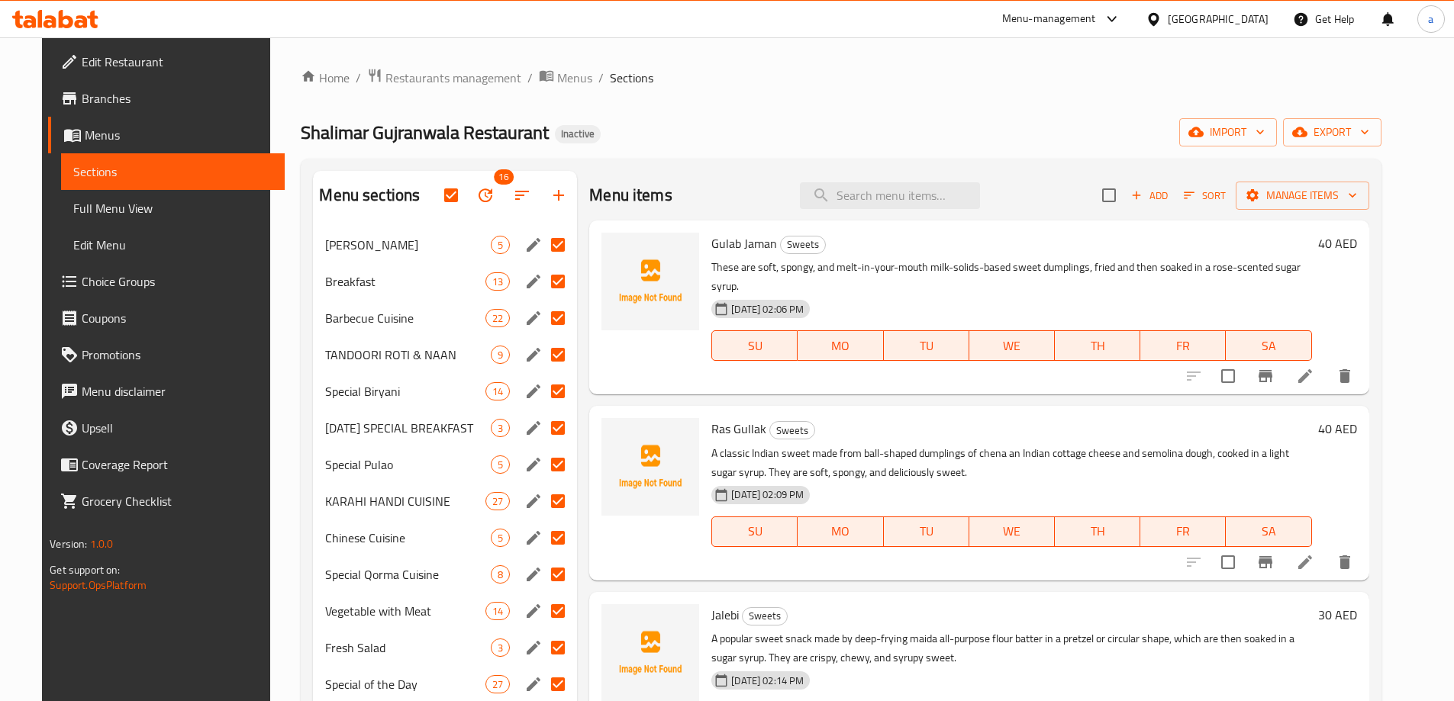
click at [301, 269] on div "Menu sections 16 Taka Tak 5 Breakfast 13 Barbecue Cuisine 22 TANDOORI ROTI & NA…" at bounding box center [841, 522] width 1080 height 726
